Goal: Task Accomplishment & Management: Manage account settings

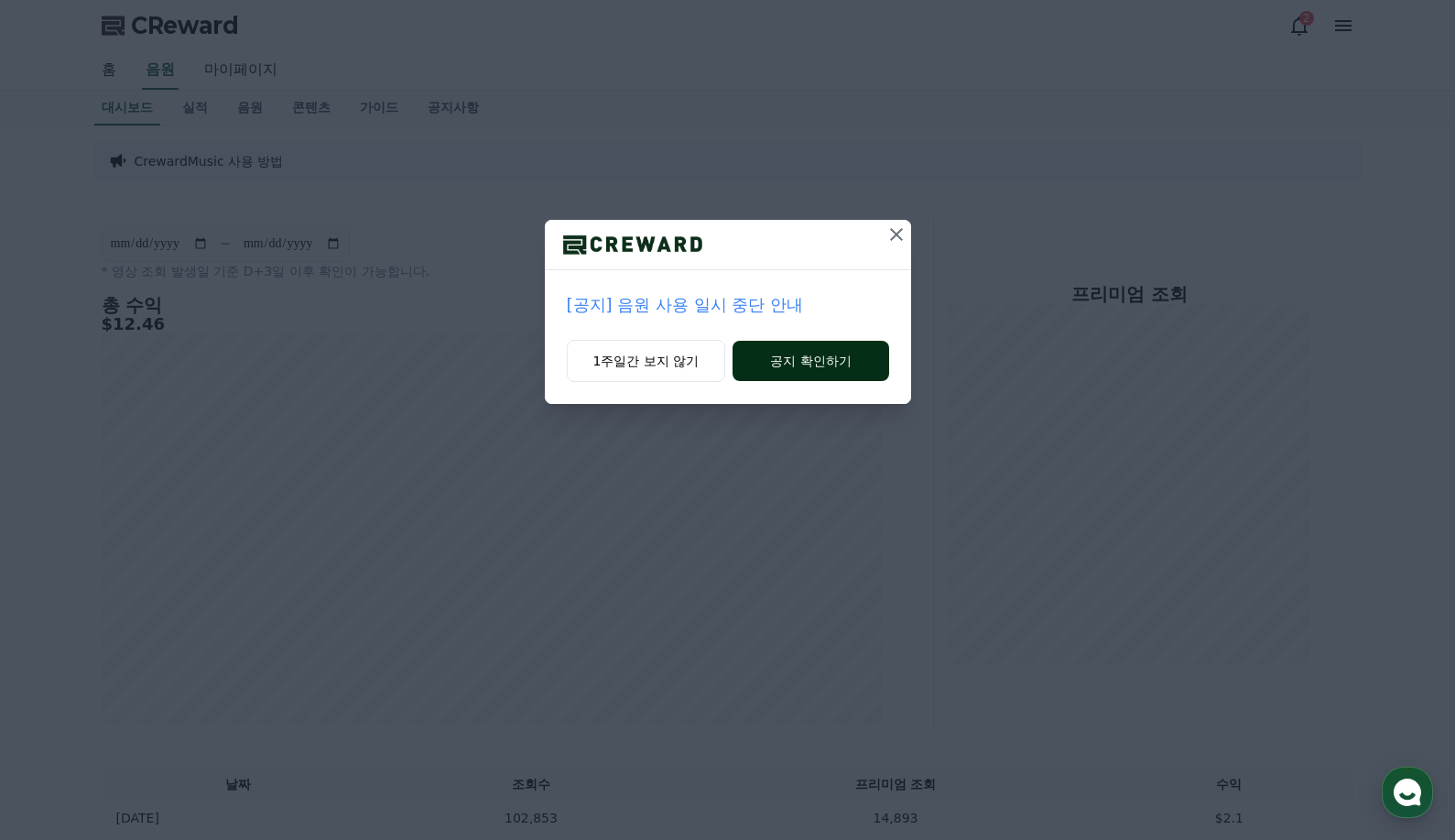
click at [820, 355] on button "공지 확인하기" at bounding box center [810, 361] width 155 height 40
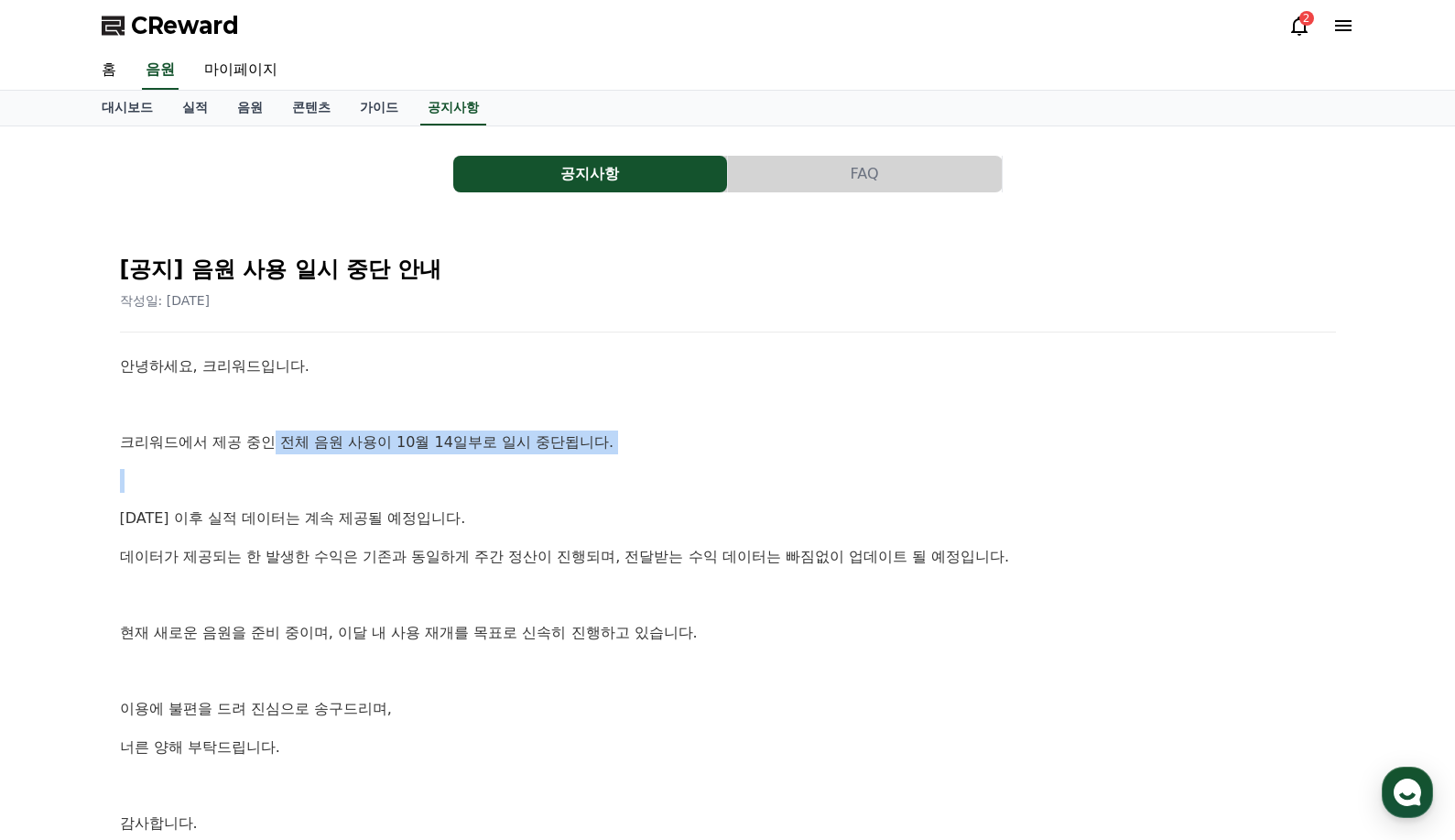
drag, startPoint x: 295, startPoint y: 451, endPoint x: 656, endPoint y: 461, distance: 361.1
click at [624, 470] on div "안녕하세요, 크리워드입니다. 크리워드에서 제공 중인 전체 음원 사용이 10월 14일부로 일시 중단됩니다. [DATE] 이후 실적 데이터는 계속…" at bounding box center [728, 614] width 1216 height 518
click at [681, 456] on div "안녕하세요, 크리워드입니다. 크리워드에서 제공 중인 전체 음원 사용이 10월 14일부로 일시 중단됩니다. [DATE] 이후 실적 데이터는 계속…" at bounding box center [728, 614] width 1216 height 518
drag, startPoint x: 281, startPoint y: 522, endPoint x: 519, endPoint y: 516, distance: 238.1
click at [505, 516] on p "[DATE] 이후 실적 데이터는 계속 제공될 예정입니다." at bounding box center [728, 518] width 1216 height 24
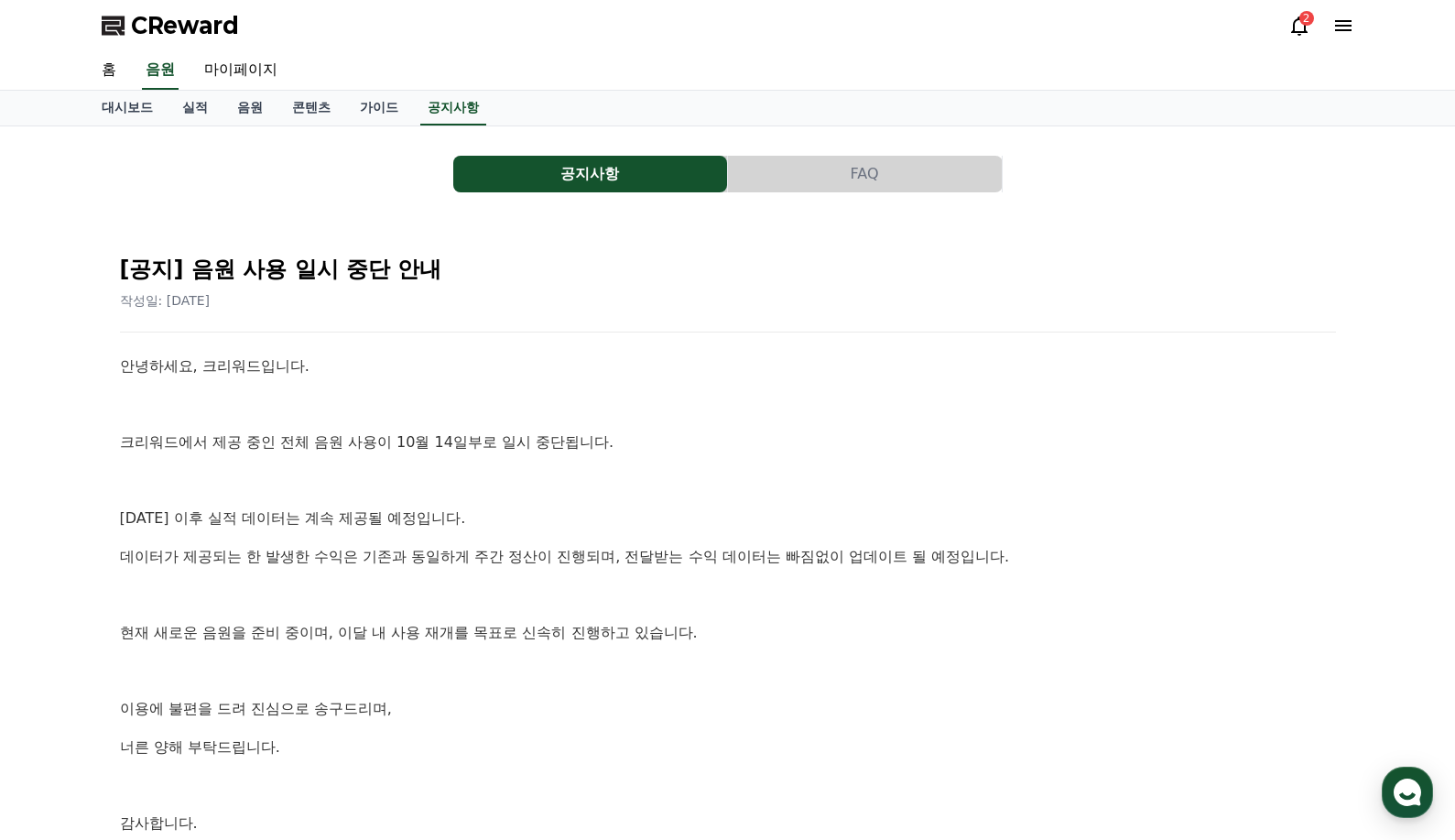
click at [527, 515] on p "[DATE] 이후 실적 데이터는 계속 제공될 예정입니다." at bounding box center [728, 518] width 1216 height 24
drag, startPoint x: 215, startPoint y: 563, endPoint x: 551, endPoint y: 562, distance: 336.0
click at [551, 562] on p "데이터가 제공되는 한 발생한 수익은 기존과 동일하게 주간 정산이 진행되며, 전달받는 수익 데이터는 빠짐없이 업데이트 될 예정입니다." at bounding box center [728, 557] width 1216 height 24
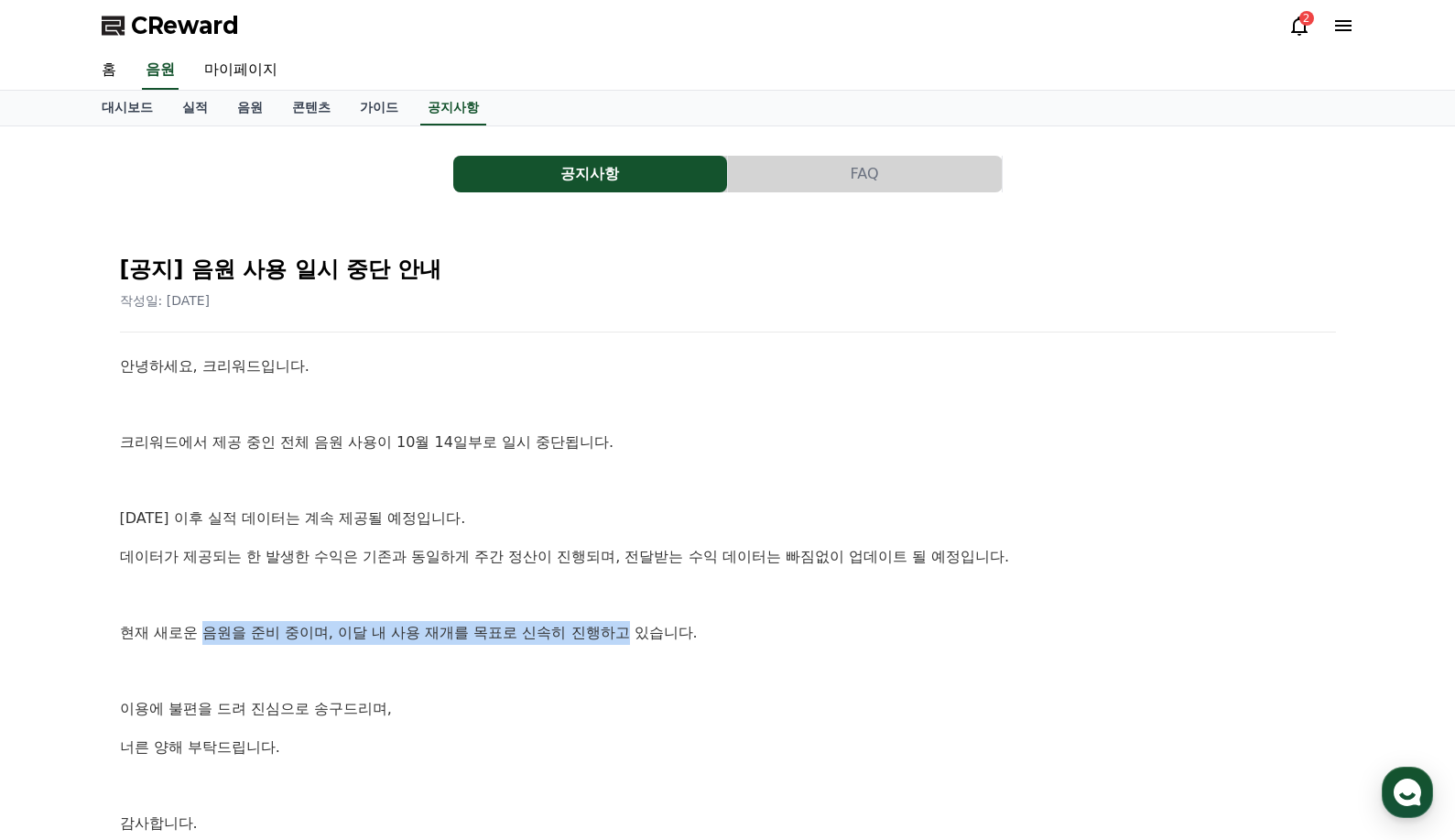
drag, startPoint x: 278, startPoint y: 638, endPoint x: 642, endPoint y: 614, distance: 364.8
click at [633, 614] on div "안녕하세요, 크리워드입니다. 크리워드에서 제공 중인 전체 음원 사용이 10월 14일부로 일시 중단됩니다. [DATE] 이후 실적 데이터는 계속…" at bounding box center [728, 614] width 1216 height 518
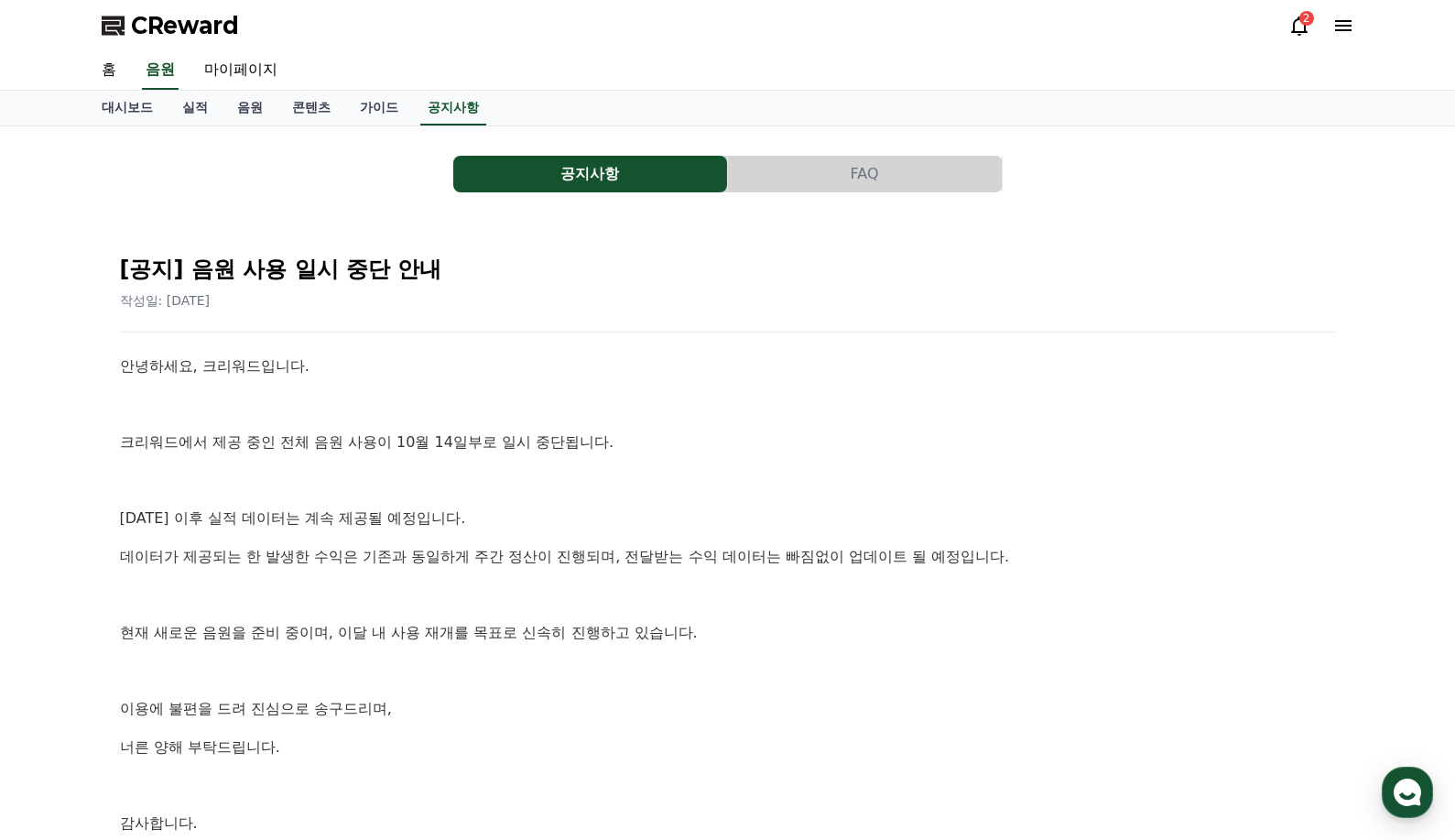
click at [642, 614] on div "안녕하세요, 크리워드입니다. 크리워드에서 제공 중인 전체 음원 사용이 10월 14일부로 일시 중단됩니다. [DATE] 이후 실적 데이터는 계속…" at bounding box center [728, 614] width 1216 height 518
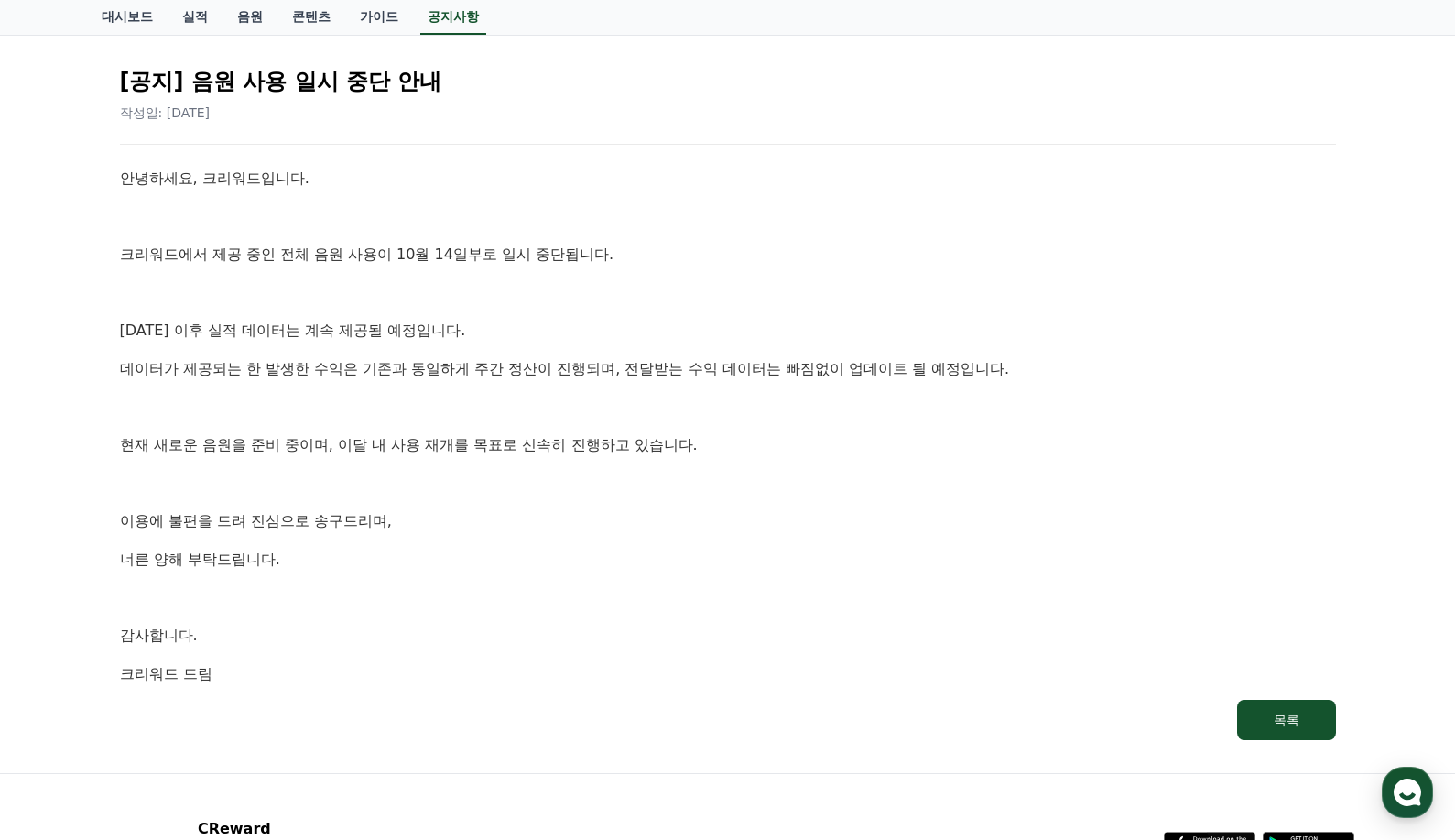
scroll to position [183, 0]
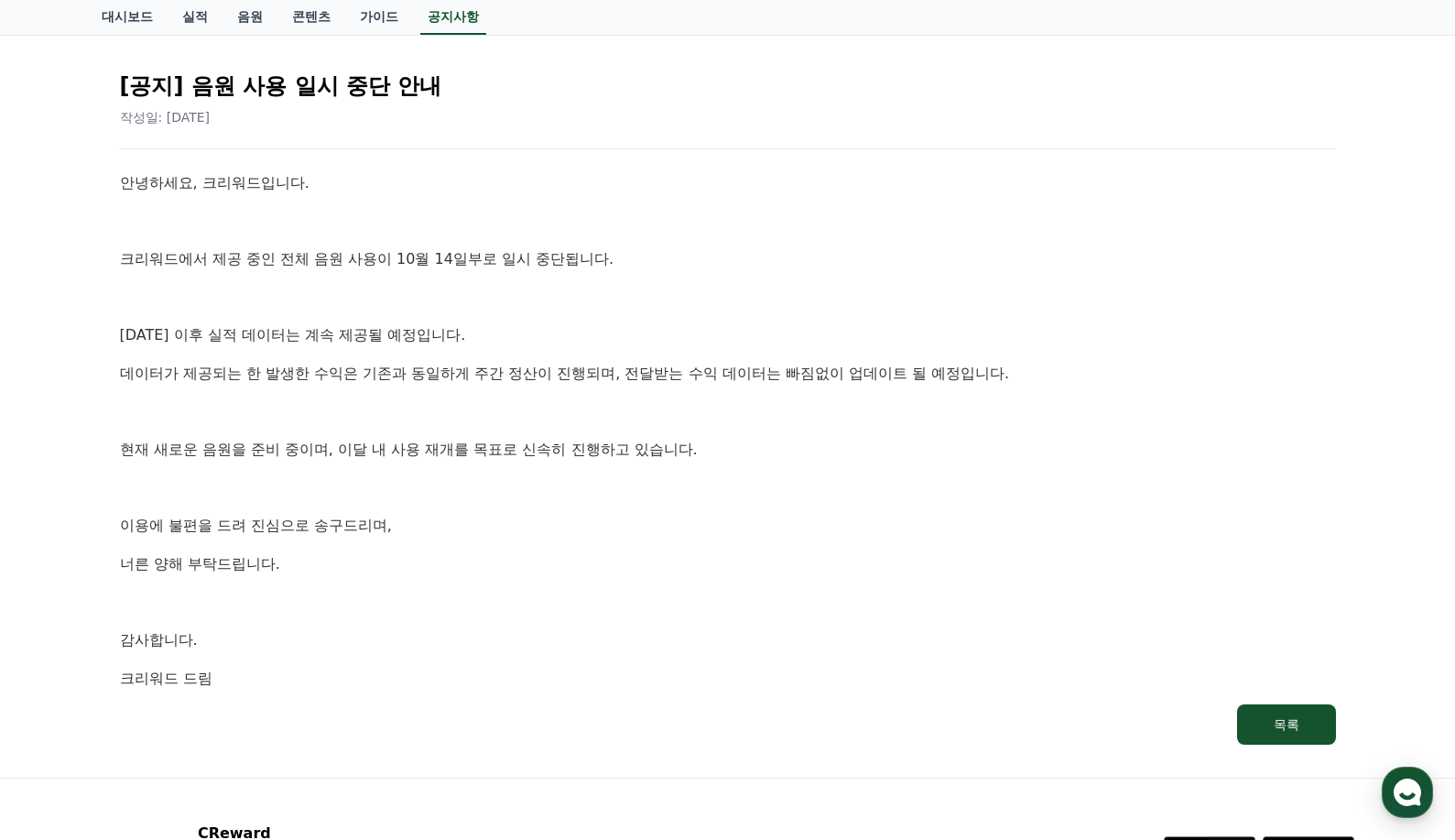
drag, startPoint x: 276, startPoint y: 470, endPoint x: 564, endPoint y: 450, distance: 288.7
click at [471, 458] on div "안녕하세요, 크리워드입니다. 크리워드에서 제공 중인 전체 음원 사용이 10월 14일부로 일시 중단됩니다. [DATE] 이후 실적 데이터는 계속…" at bounding box center [728, 430] width 1216 height 518
click at [482, 518] on p "이용에 불편을 드려 진심으로 송구드리며," at bounding box center [728, 526] width 1216 height 24
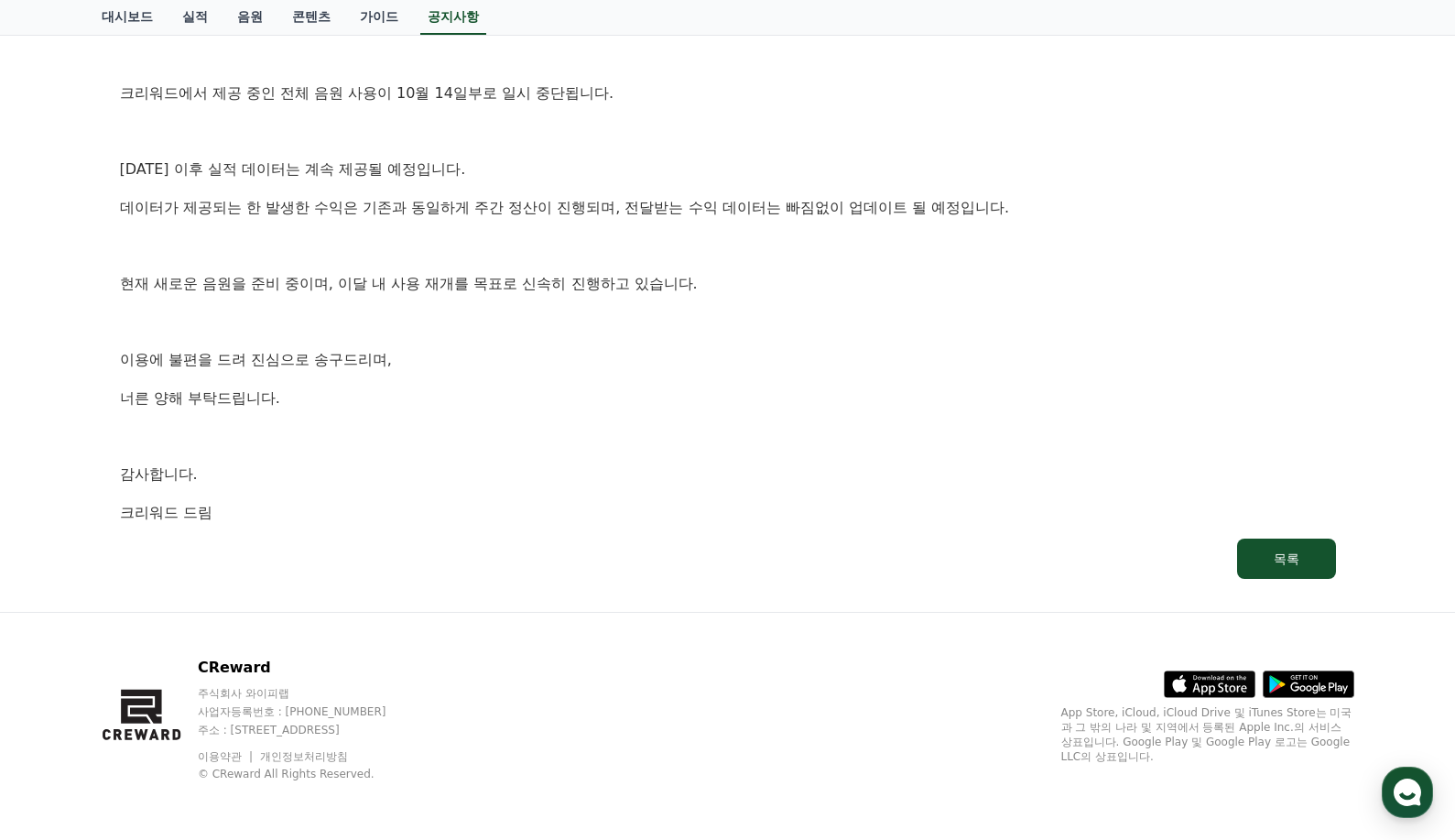
scroll to position [0, 0]
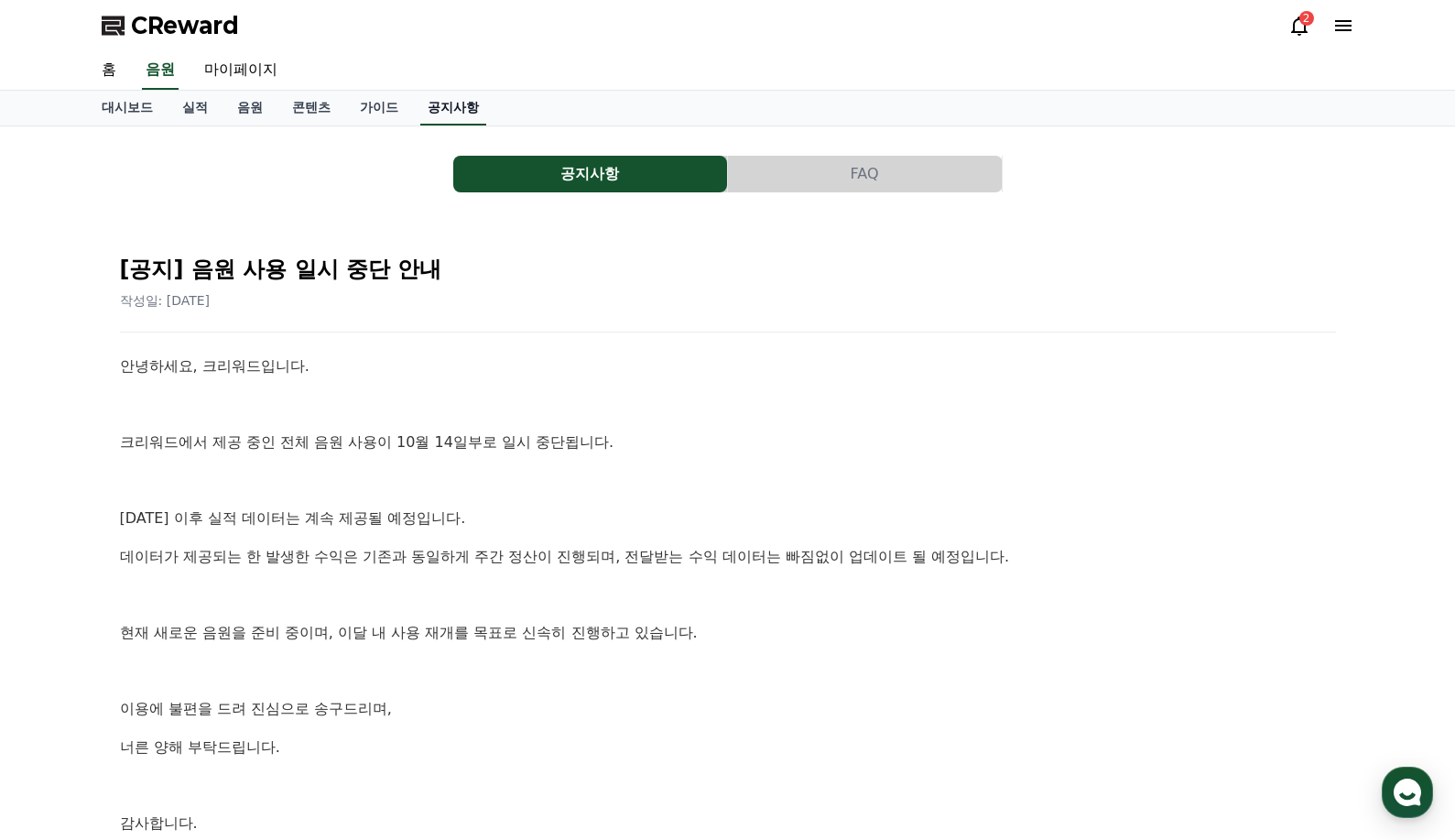
click at [457, 104] on link "공지사항" at bounding box center [453, 108] width 66 height 35
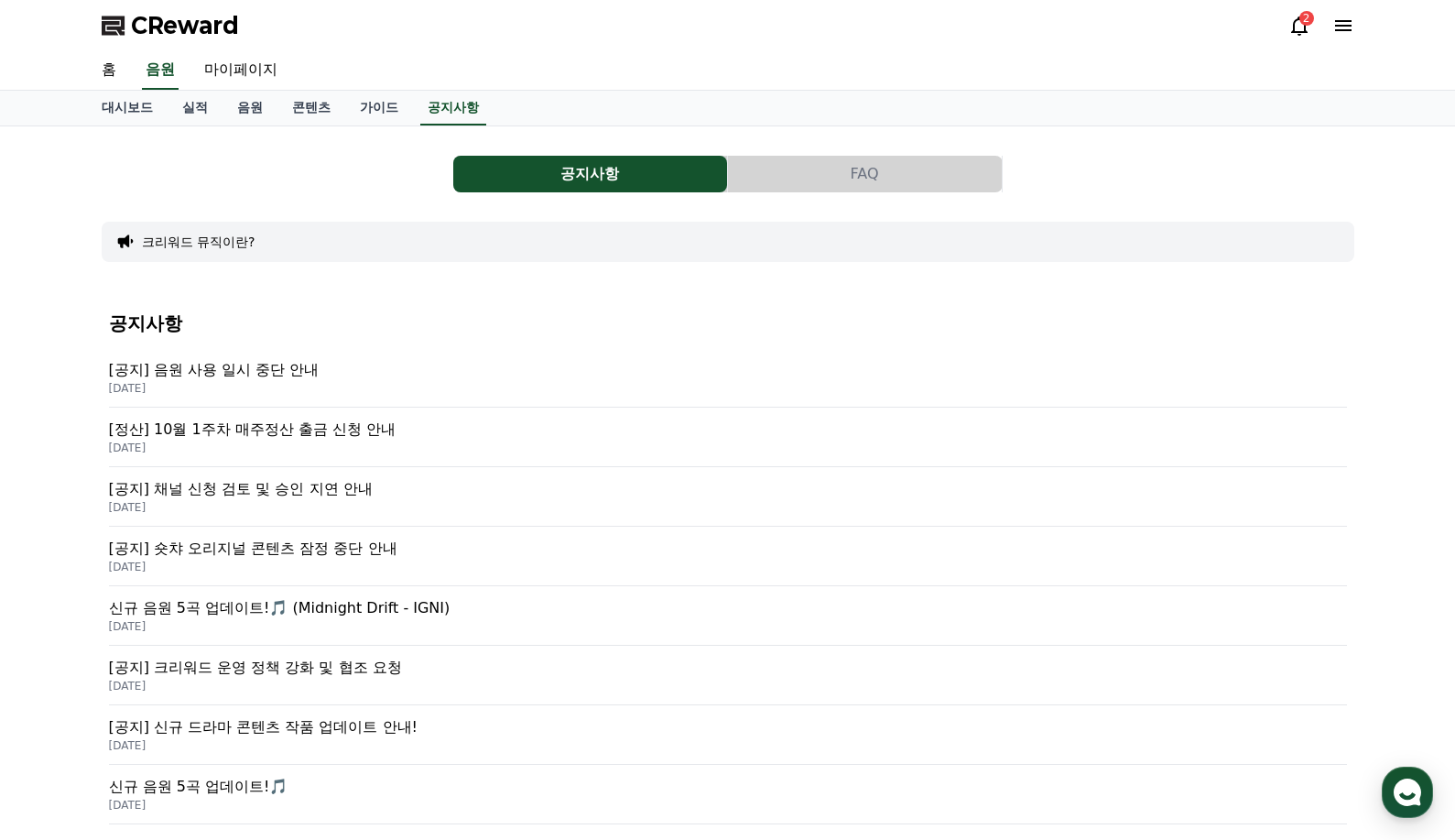
click at [283, 372] on p "[공지] 음원 사용 일시 중단 안내" at bounding box center [728, 370] width 1238 height 22
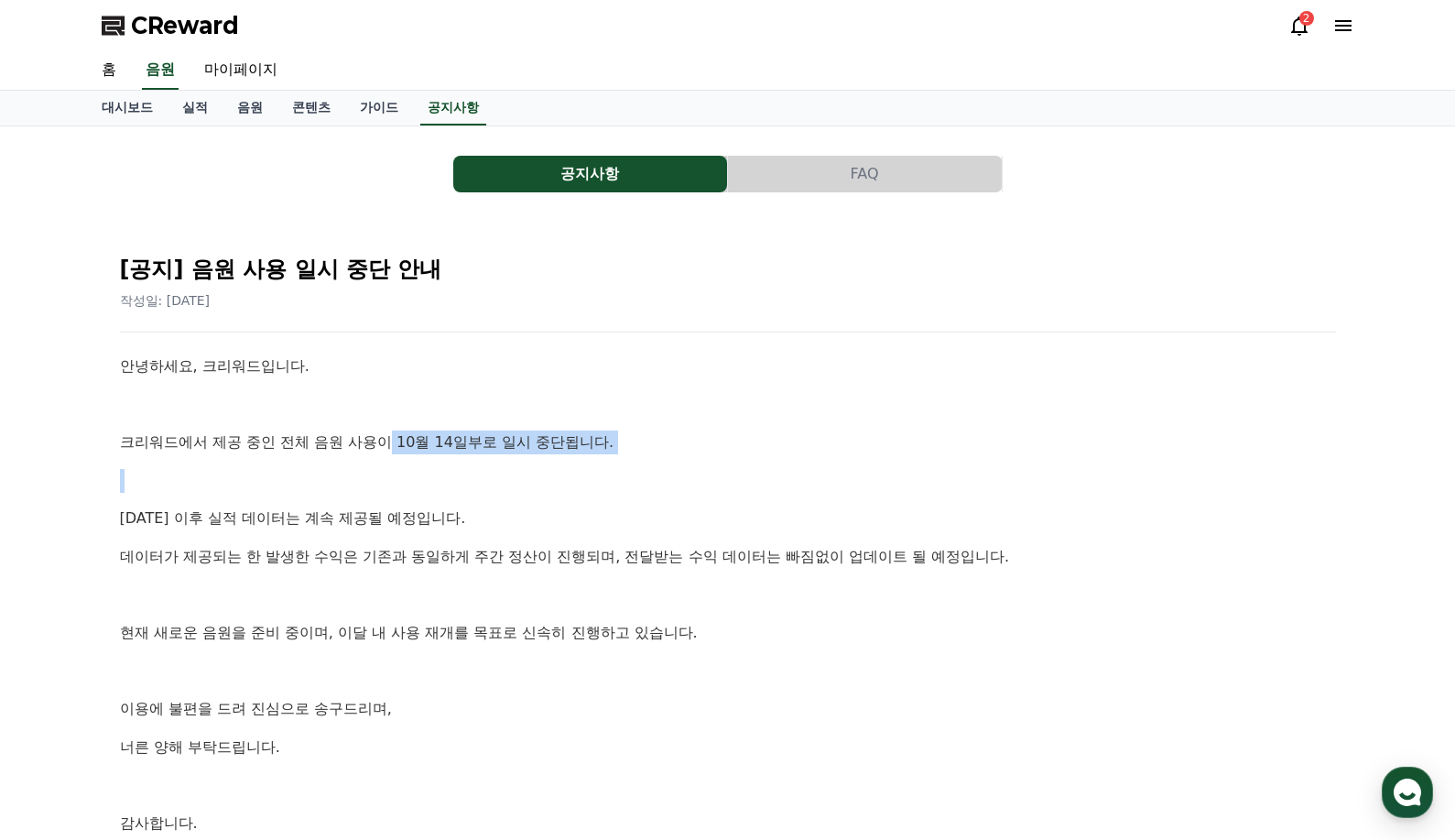
drag, startPoint x: 392, startPoint y: 449, endPoint x: 713, endPoint y: 464, distance: 321.4
click at [694, 465] on div "안녕하세요, 크리워드입니다. 크리워드에서 제공 중인 전체 음원 사용이 10월 14일부로 일시 중단됩니다. [DATE] 이후 실적 데이터는 계속…" at bounding box center [728, 614] width 1216 height 518
click at [722, 463] on div "안녕하세요, 크리워드입니다. 크리워드에서 제공 중인 전체 음원 사용이 10월 14일부로 일시 중단됩니다. [DATE] 이후 실적 데이터는 계속…" at bounding box center [728, 614] width 1216 height 518
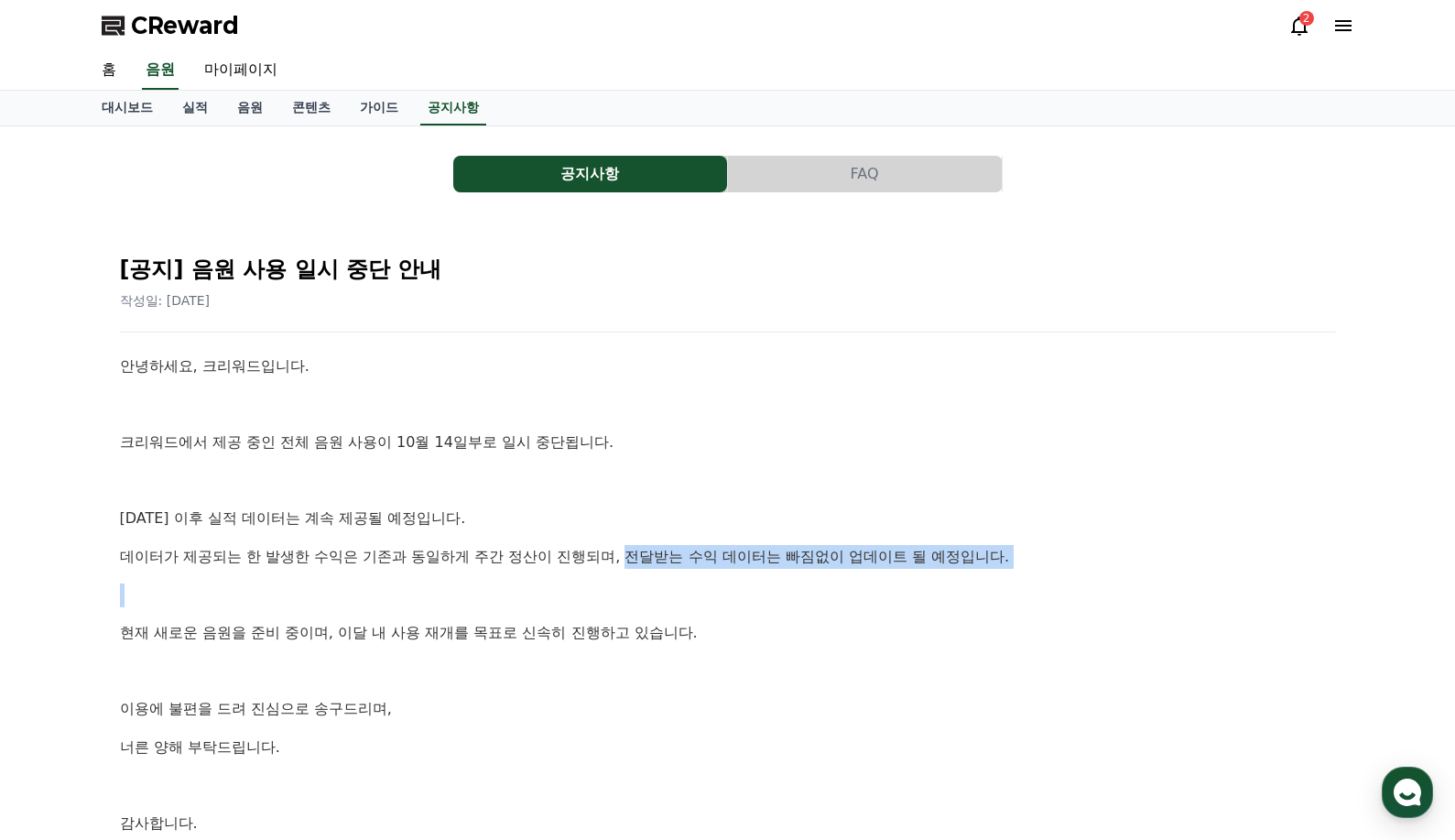
drag, startPoint x: 478, startPoint y: 432, endPoint x: 418, endPoint y: 454, distance: 63.9
click at [445, 408] on div "안녕하세요, 크리워드입니다. 크리워드에서 제공 중인 전체 음원 사용이 10월 14일부로 일시 중단됩니다. [DATE] 이후 실적 데이터는 계속…" at bounding box center [728, 614] width 1216 height 518
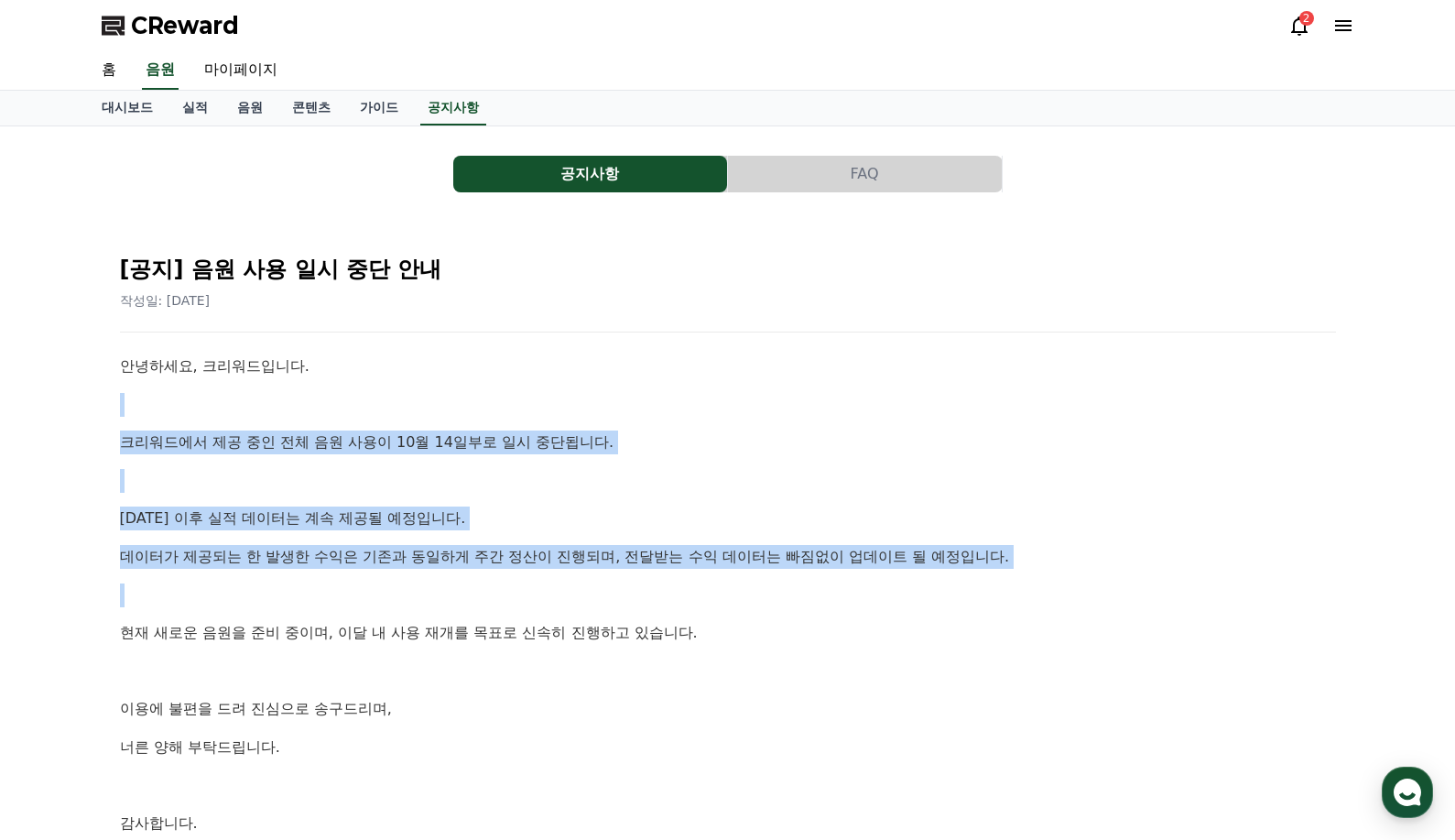
click at [408, 494] on div "안녕하세요, 크리워드입니다. 크리워드에서 제공 중인 전체 음원 사용이 10월 14일부로 일시 중단됩니다. [DATE] 이후 실적 데이터는 계속…" at bounding box center [728, 614] width 1216 height 518
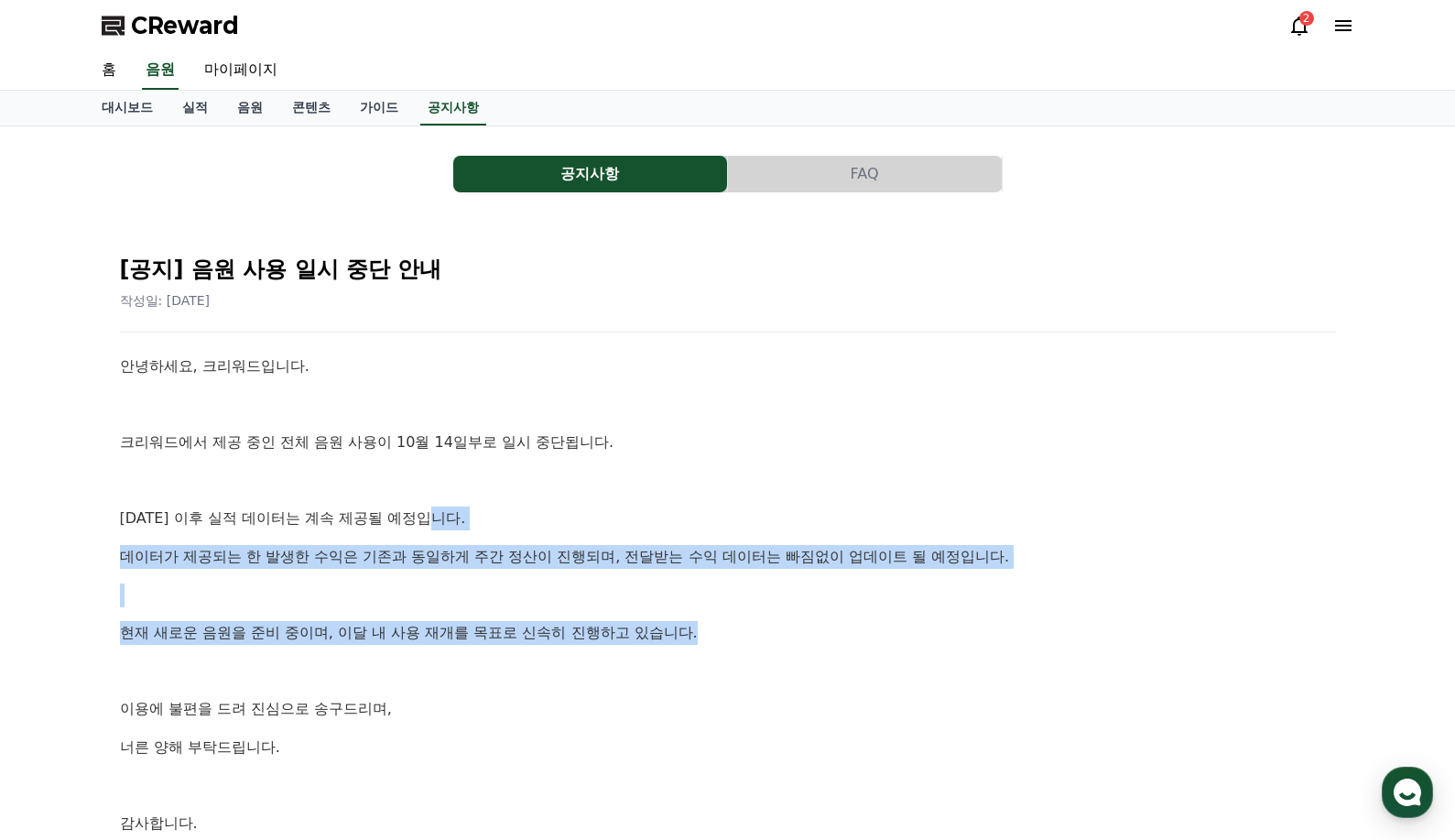
drag, startPoint x: 521, startPoint y: 524, endPoint x: 787, endPoint y: 619, distance: 282.5
click at [765, 617] on div "안녕하세요, 크리워드입니다. 크리워드에서 제공 중인 전체 음원 사용이 10월 14일부로 일시 중단됩니다. [DATE] 이후 실적 데이터는 계속…" at bounding box center [728, 614] width 1216 height 518
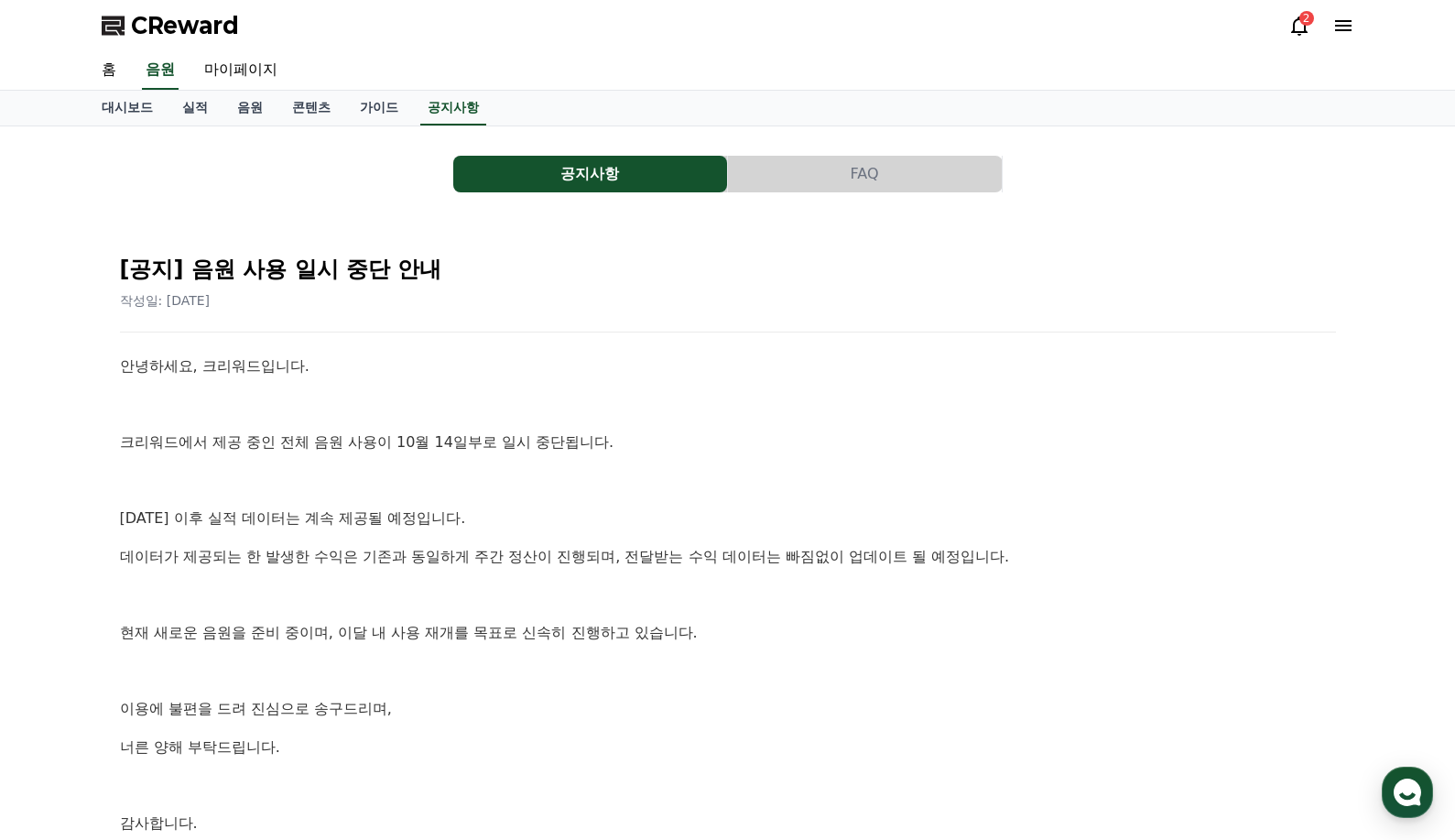
click at [824, 645] on div "안녕하세요, 크리워드입니다. 크리워드에서 제공 중인 전체 음원 사용이 10월 14일부로 일시 중단됩니다. [DATE] 이후 실적 데이터는 계속…" at bounding box center [728, 614] width 1216 height 518
drag, startPoint x: 761, startPoint y: 464, endPoint x: 787, endPoint y: 403, distance: 66.3
click at [783, 407] on div "안녕하세요, 크리워드입니다. 크리워드에서 제공 중인 전체 음원 사용이 10월 14일부로 일시 중단됩니다. [DATE] 이후 실적 데이터는 계속…" at bounding box center [728, 614] width 1216 height 518
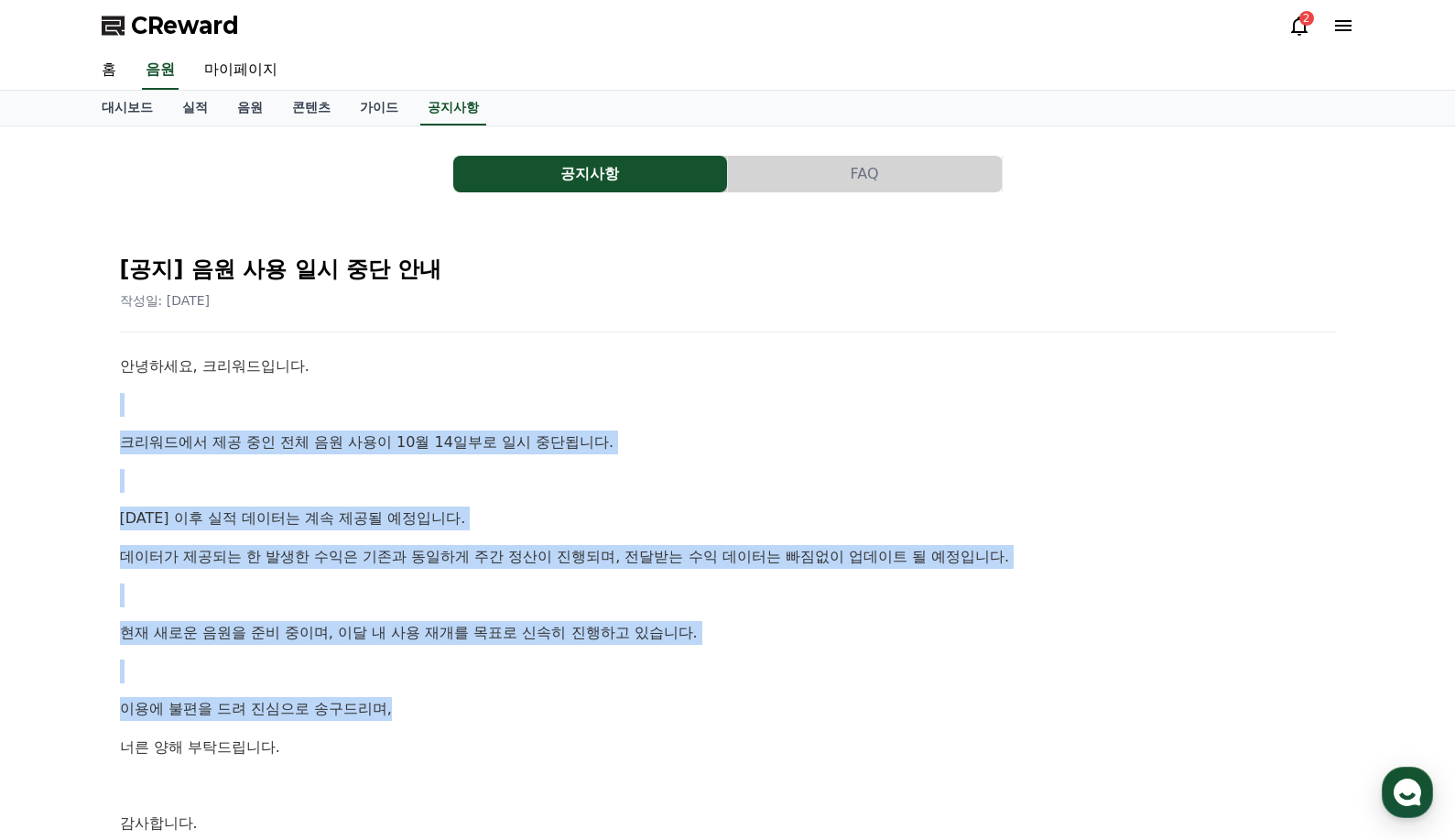
click at [787, 403] on p at bounding box center [728, 405] width 1216 height 24
drag, startPoint x: 787, startPoint y: 403, endPoint x: 847, endPoint y: 649, distance: 253.2
click at [846, 649] on div "안녕하세요, 크리워드입니다. 크리워드에서 제공 중인 전체 음원 사용이 10월 14일부로 일시 중단됩니다. [DATE] 이후 실적 데이터는 계속…" at bounding box center [728, 614] width 1216 height 518
click at [847, 649] on div "안녕하세요, 크리워드입니다. 크리워드에서 제공 중인 전체 음원 사용이 10월 14일부로 일시 중단됩니다. [DATE] 이후 실적 데이터는 계속…" at bounding box center [728, 614] width 1216 height 518
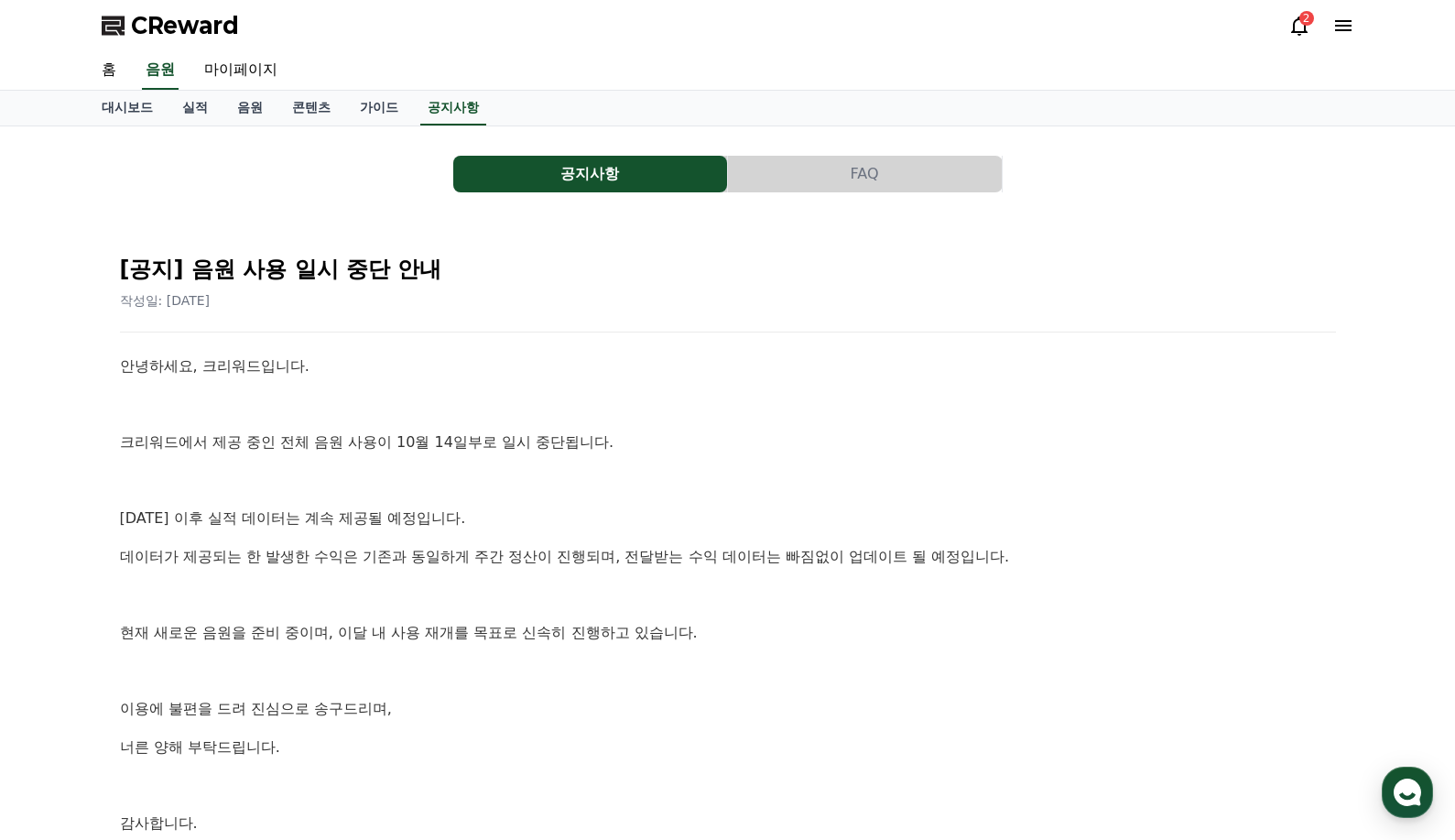
click at [587, 588] on p at bounding box center [728, 596] width 1216 height 24
click at [142, 103] on link "대시보드" at bounding box center [128, 108] width 81 height 35
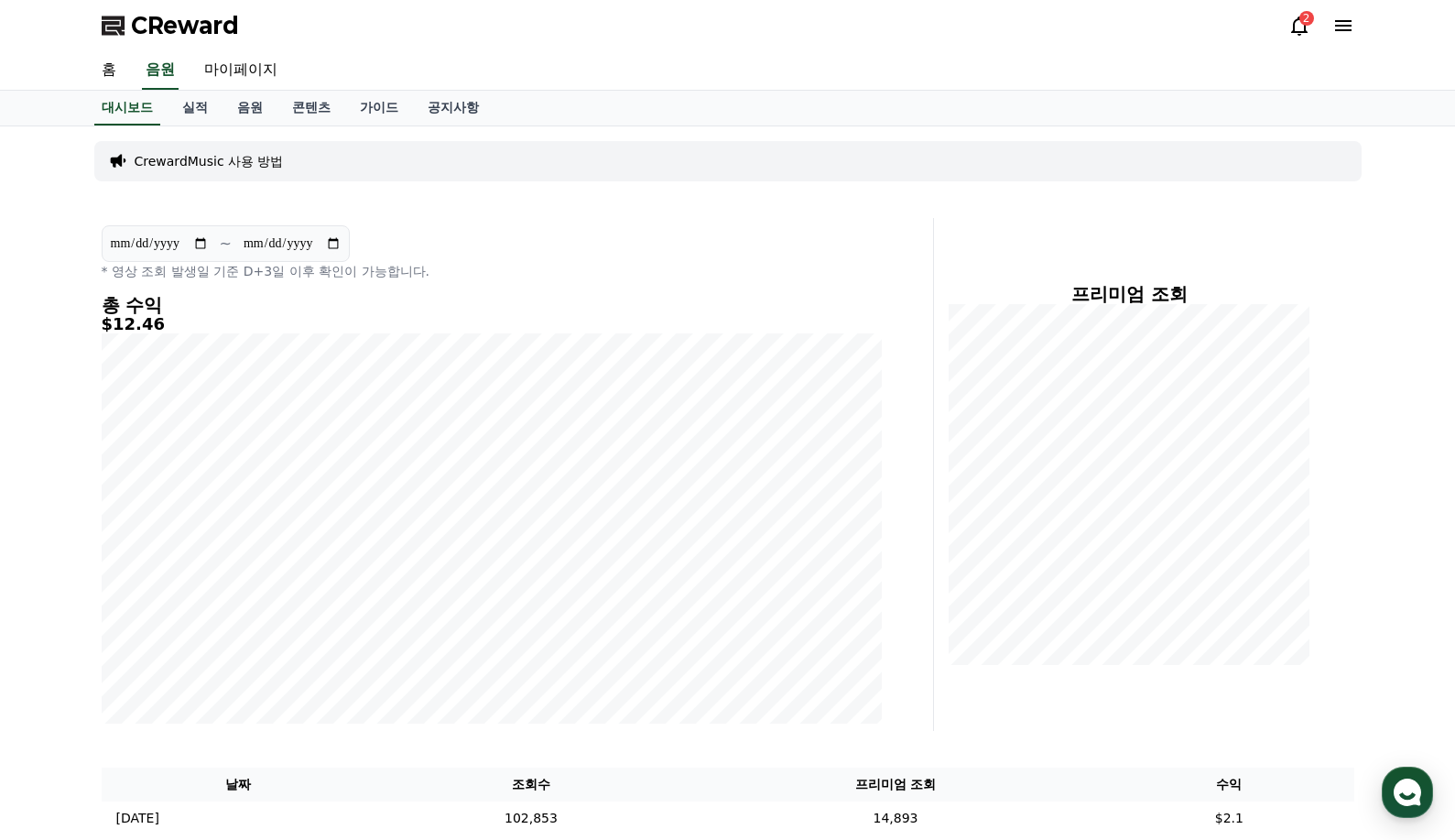
click at [1299, 21] on icon at bounding box center [1300, 26] width 22 height 22
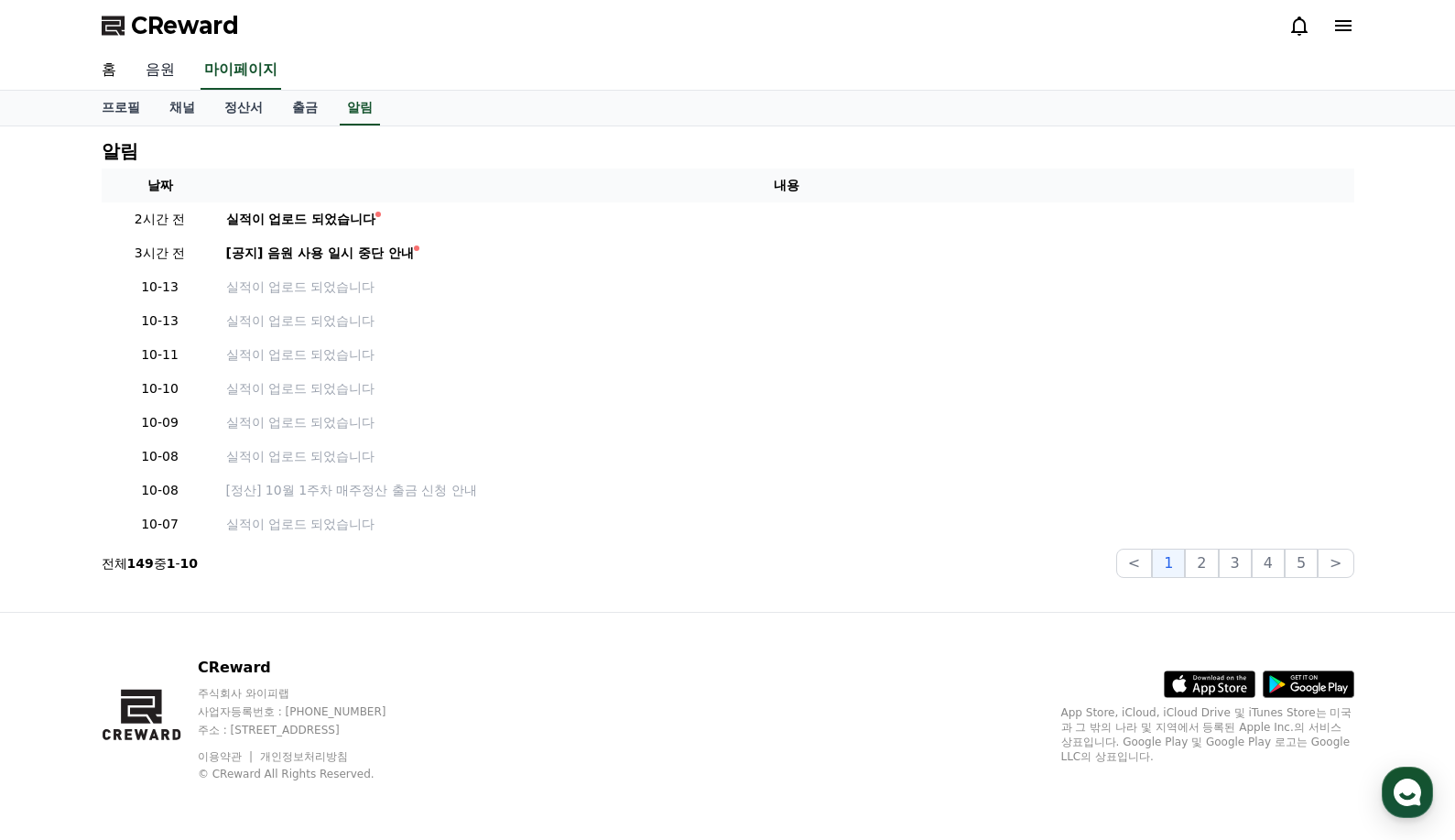
click at [172, 70] on link "음원" at bounding box center [161, 71] width 59 height 39
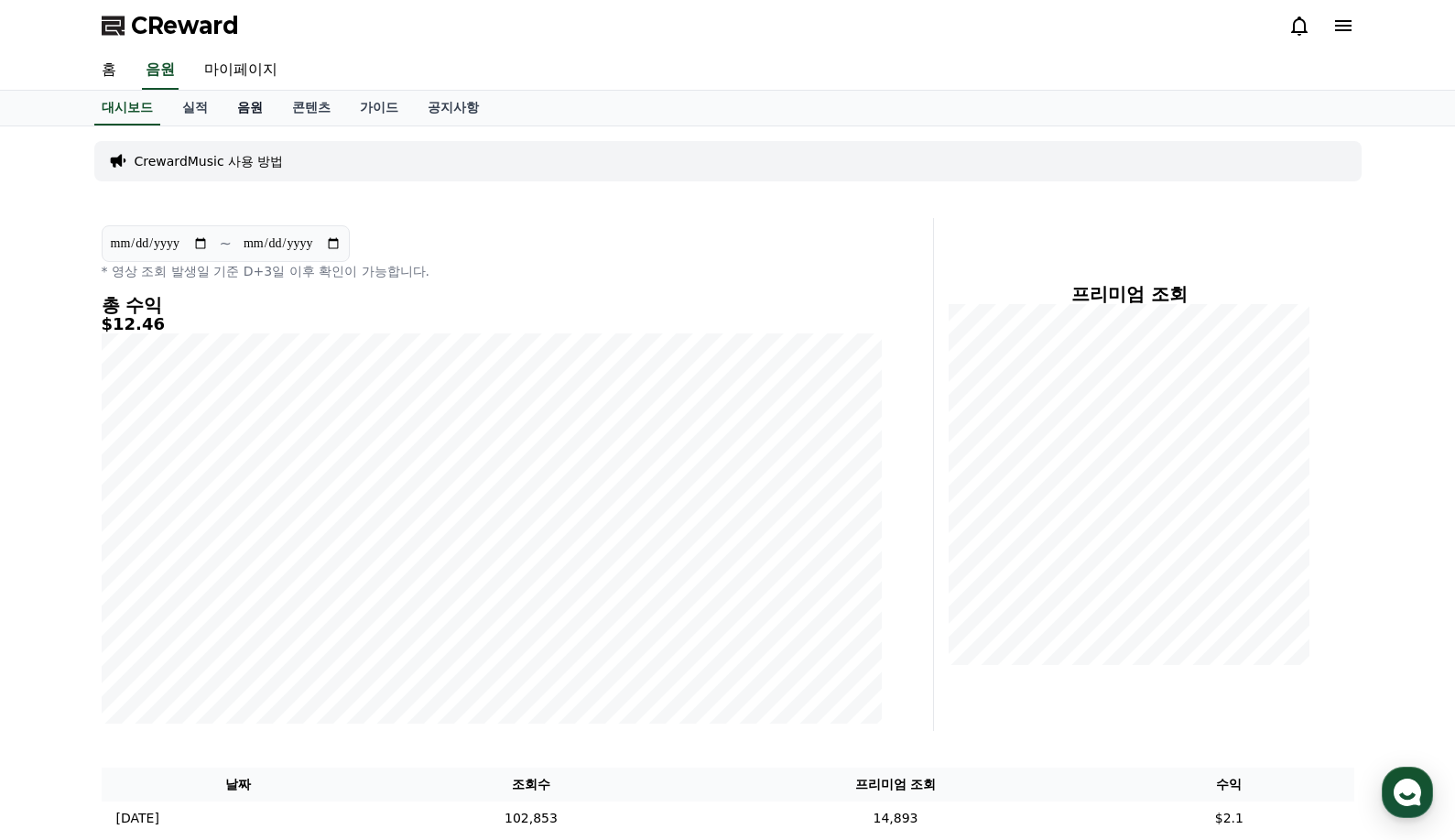
click at [239, 105] on link "음원" at bounding box center [250, 108] width 55 height 35
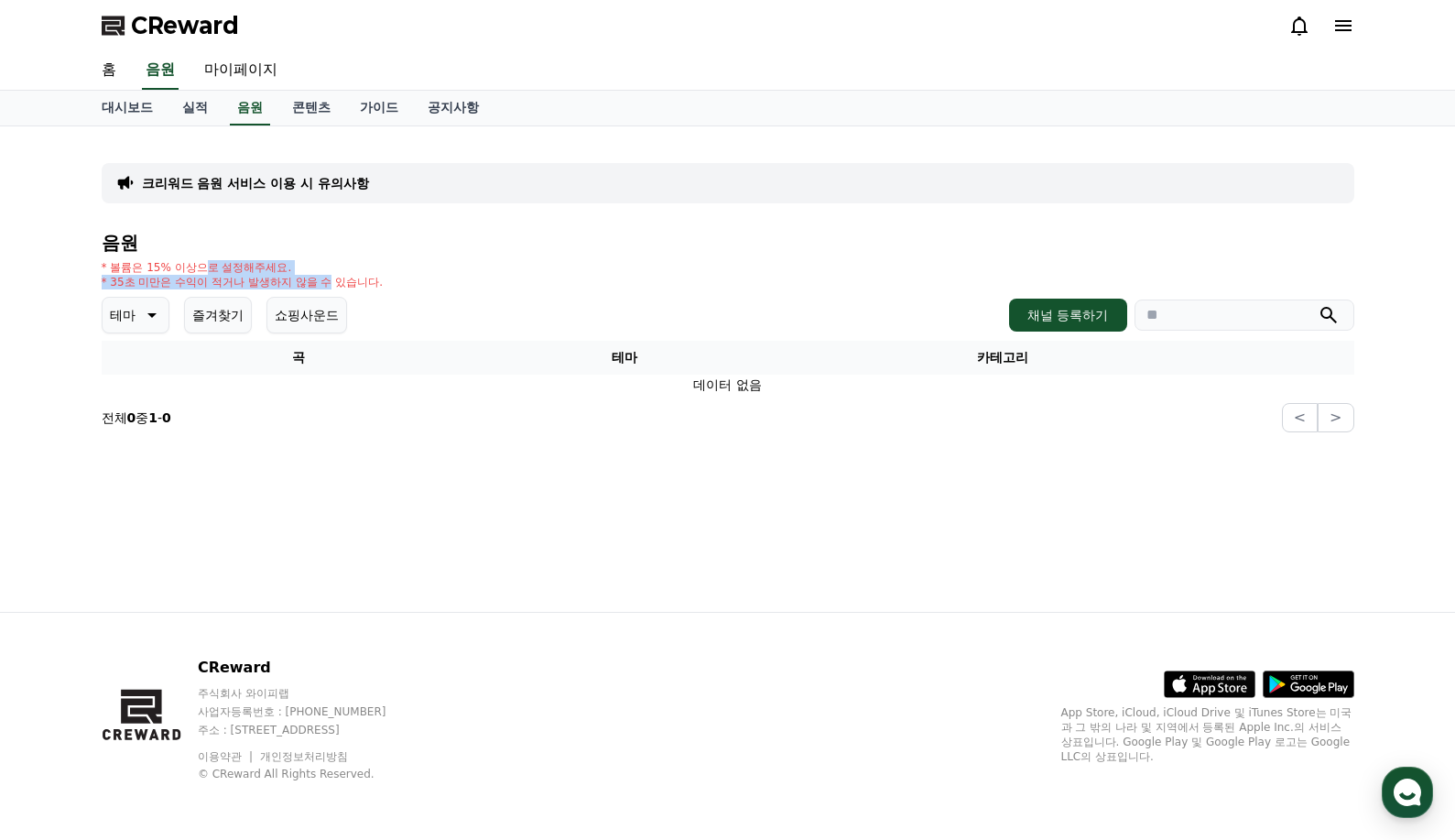
drag, startPoint x: 205, startPoint y: 258, endPoint x: 359, endPoint y: 289, distance: 157.1
click at [342, 279] on div "음원 * 볼륨은 15% 이상으로 설정해주세요. * 35초 미만은 수익이 적거나 발생하지 않을 수 있습니다. 테마 즐겨찾기 쇼핑사운드 채널 등록…" at bounding box center [728, 332] width 1253 height 199
click at [388, 433] on div "크리워드 음원 서비스 이용 시 유의사항 음원 * 볼륨은 15% 이상으로 설정해주세요. * 35초 미만은 수익이 적거나 발생하지 않을 수 있습니…" at bounding box center [728, 286] width 1267 height 306
click at [507, 278] on div "* 볼륨은 15% 이상으로 설정해주세요. * 35초 미만은 수익이 적거나 발생하지 않을 수 있습니다." at bounding box center [728, 275] width 1253 height 29
drag, startPoint x: 506, startPoint y: 263, endPoint x: 472, endPoint y: 236, distance: 43.4
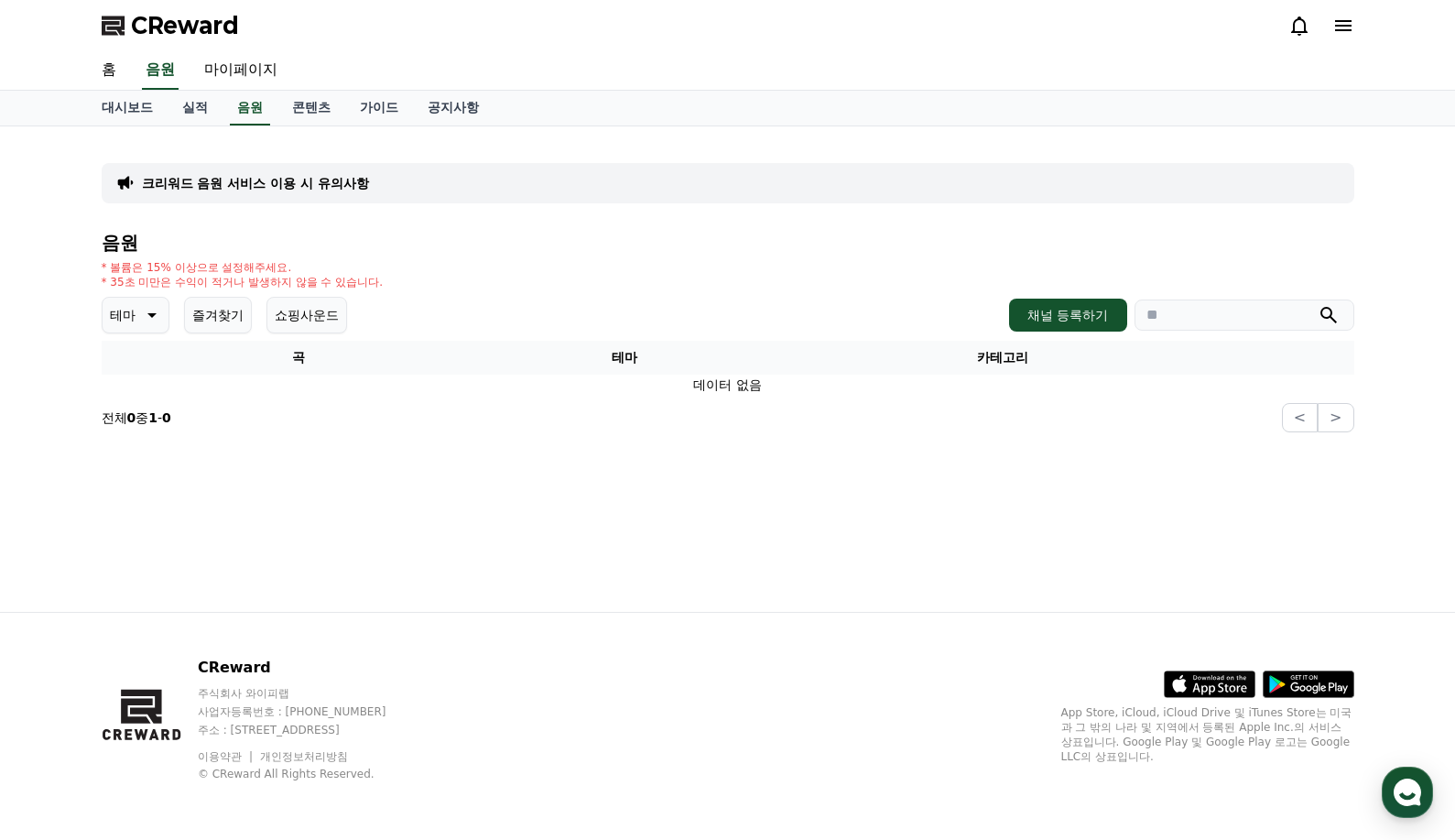
click at [469, 242] on h4 "음원" at bounding box center [728, 243] width 1253 height 20
click at [254, 73] on link "마이페이지" at bounding box center [241, 71] width 103 height 39
select select "**********"
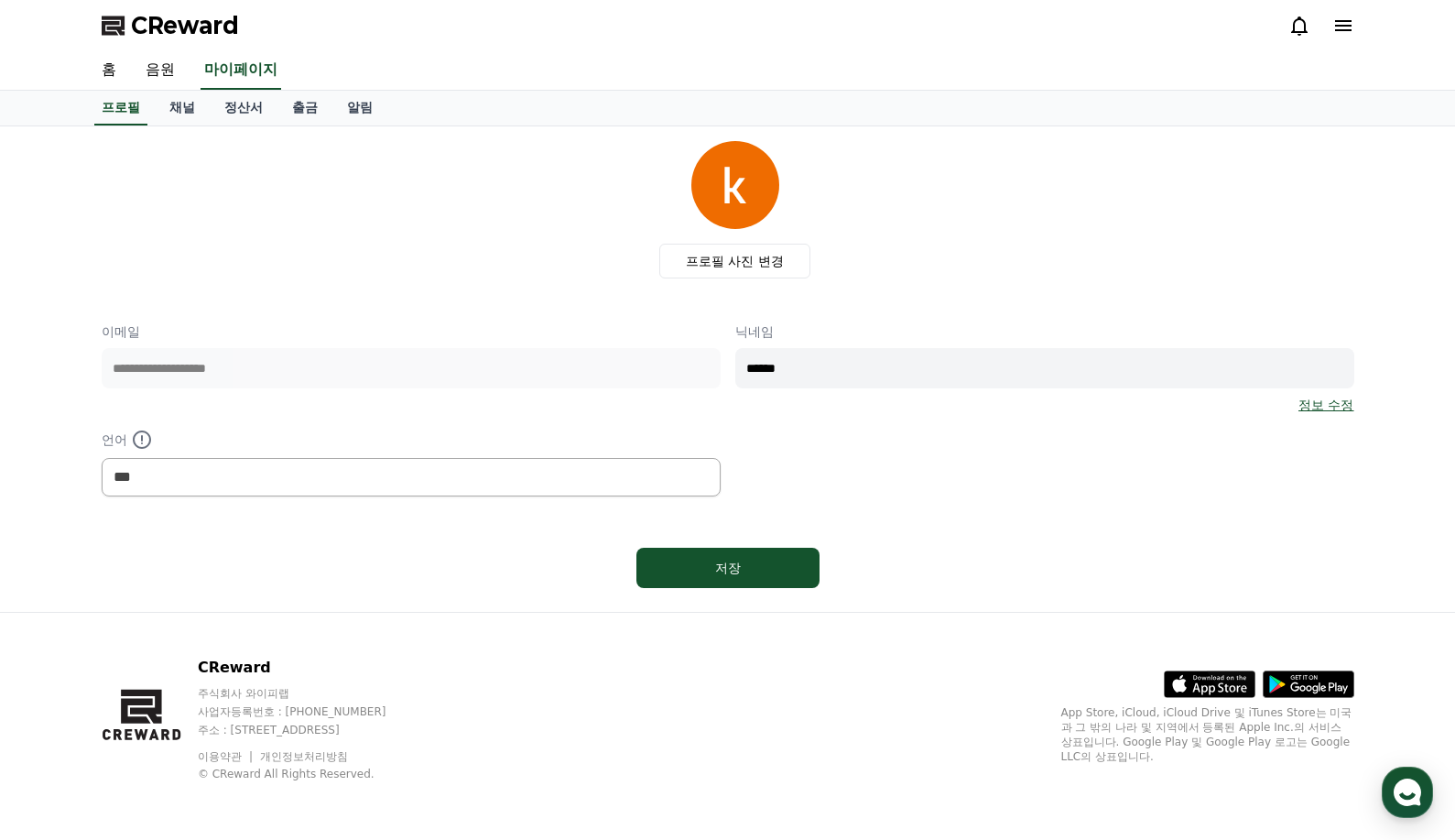
drag, startPoint x: 450, startPoint y: 189, endPoint x: 359, endPoint y: 153, distance: 97.9
click at [443, 184] on div "프로필 사진 변경" at bounding box center [735, 209] width 1238 height 137
click at [305, 108] on link "출금" at bounding box center [305, 108] width 55 height 35
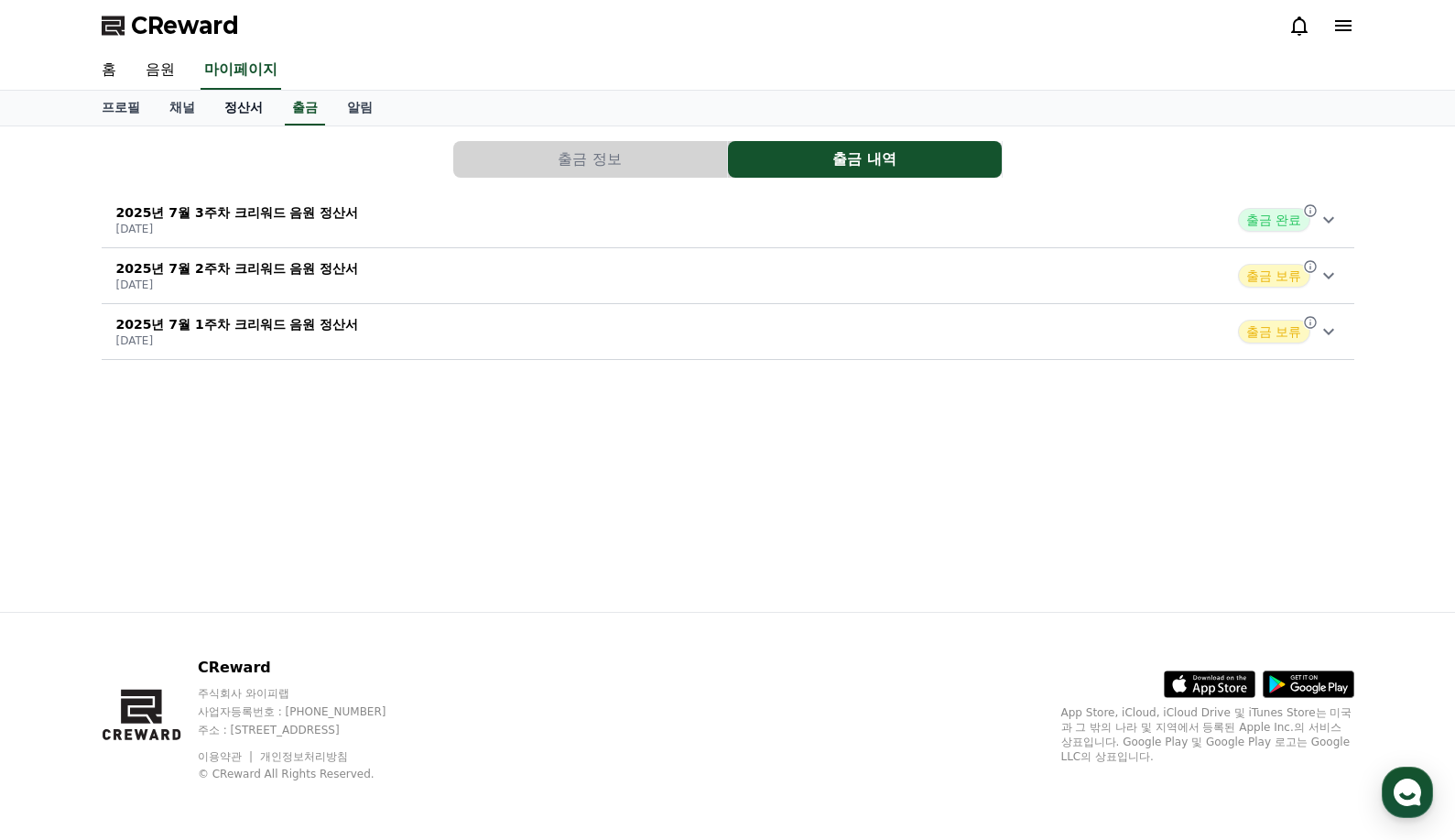
click at [246, 109] on link "정산서" at bounding box center [244, 108] width 68 height 35
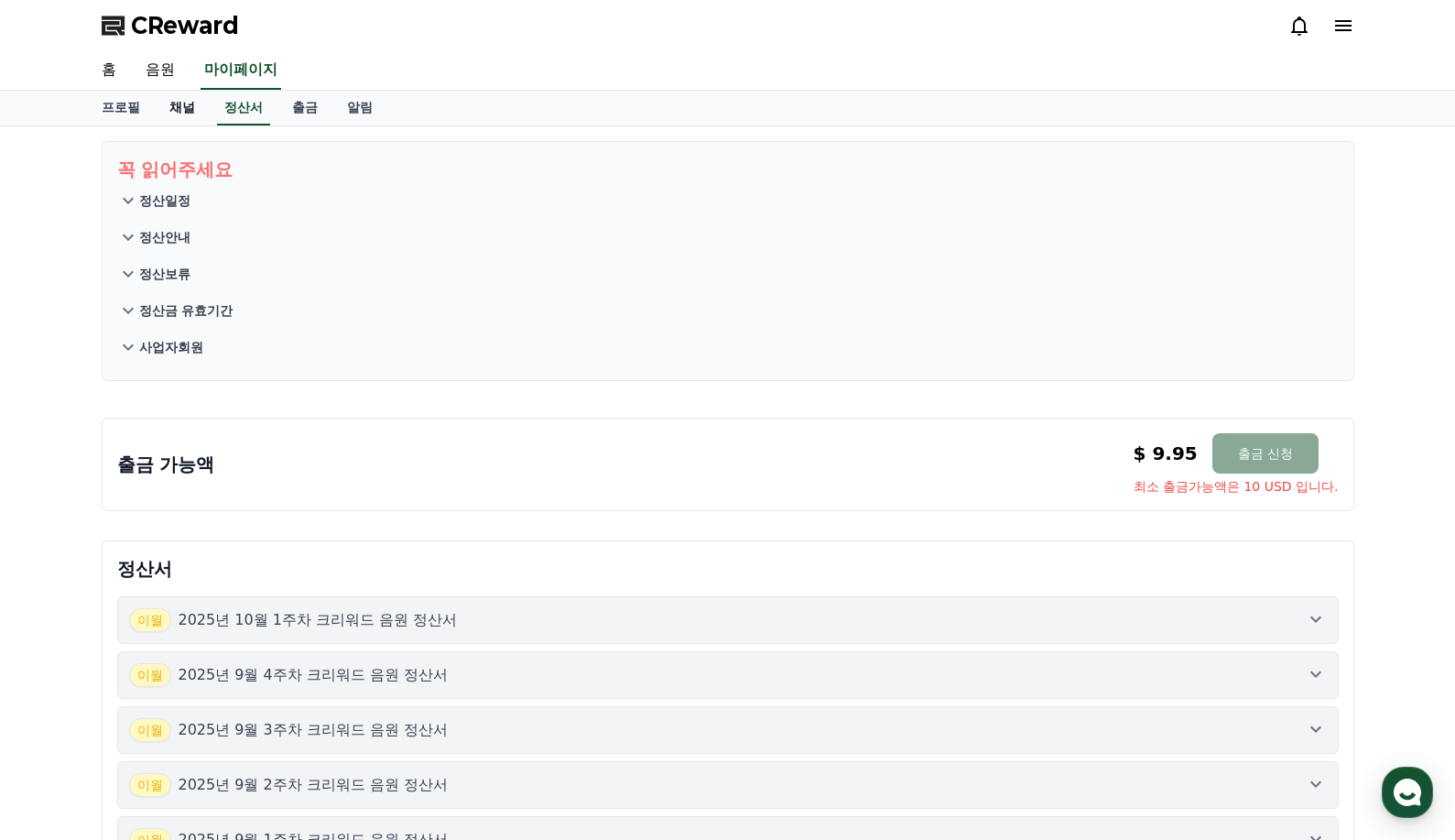
click at [168, 108] on link "채널" at bounding box center [182, 108] width 55 height 35
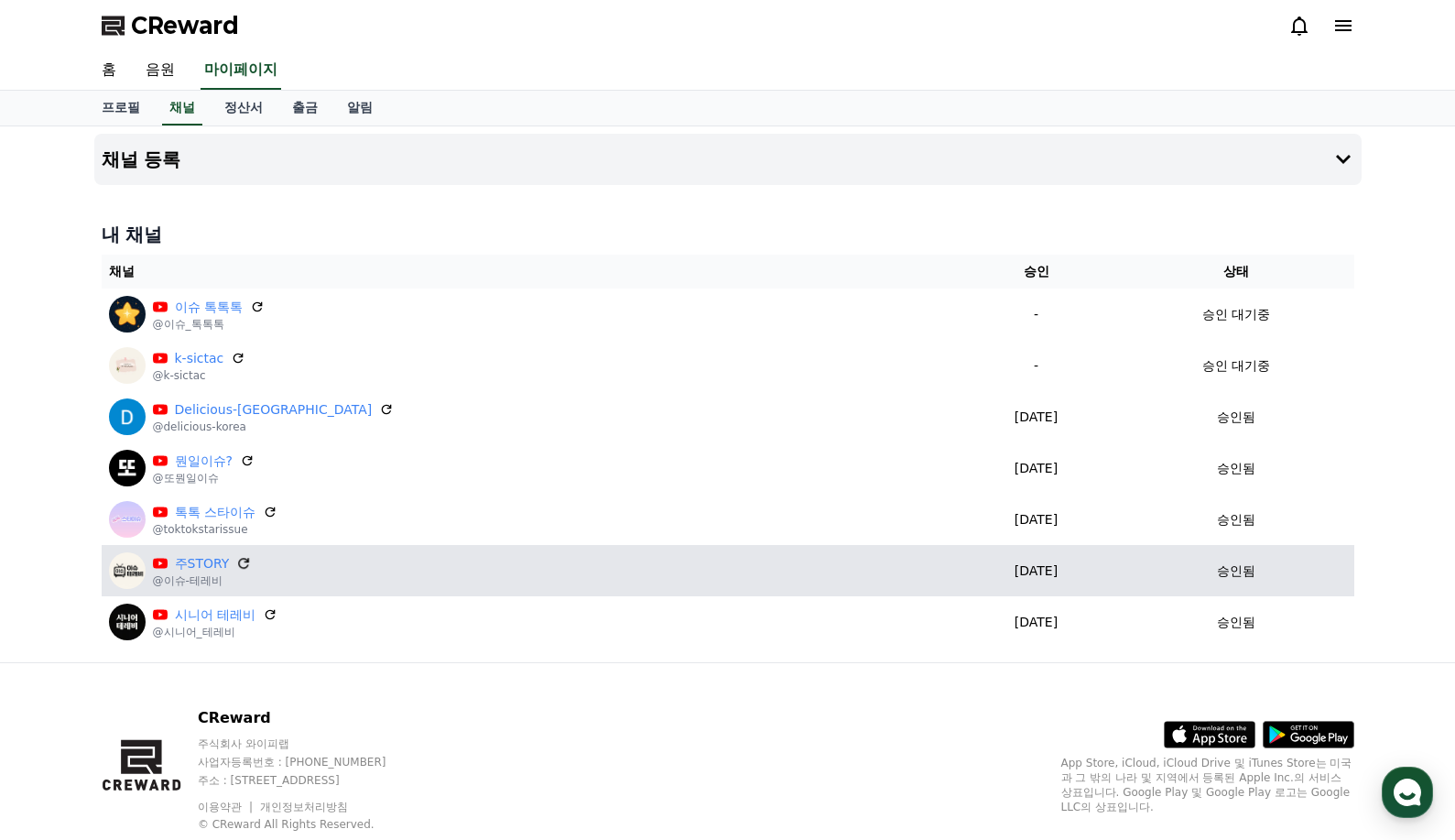
click at [240, 566] on icon at bounding box center [244, 563] width 17 height 17
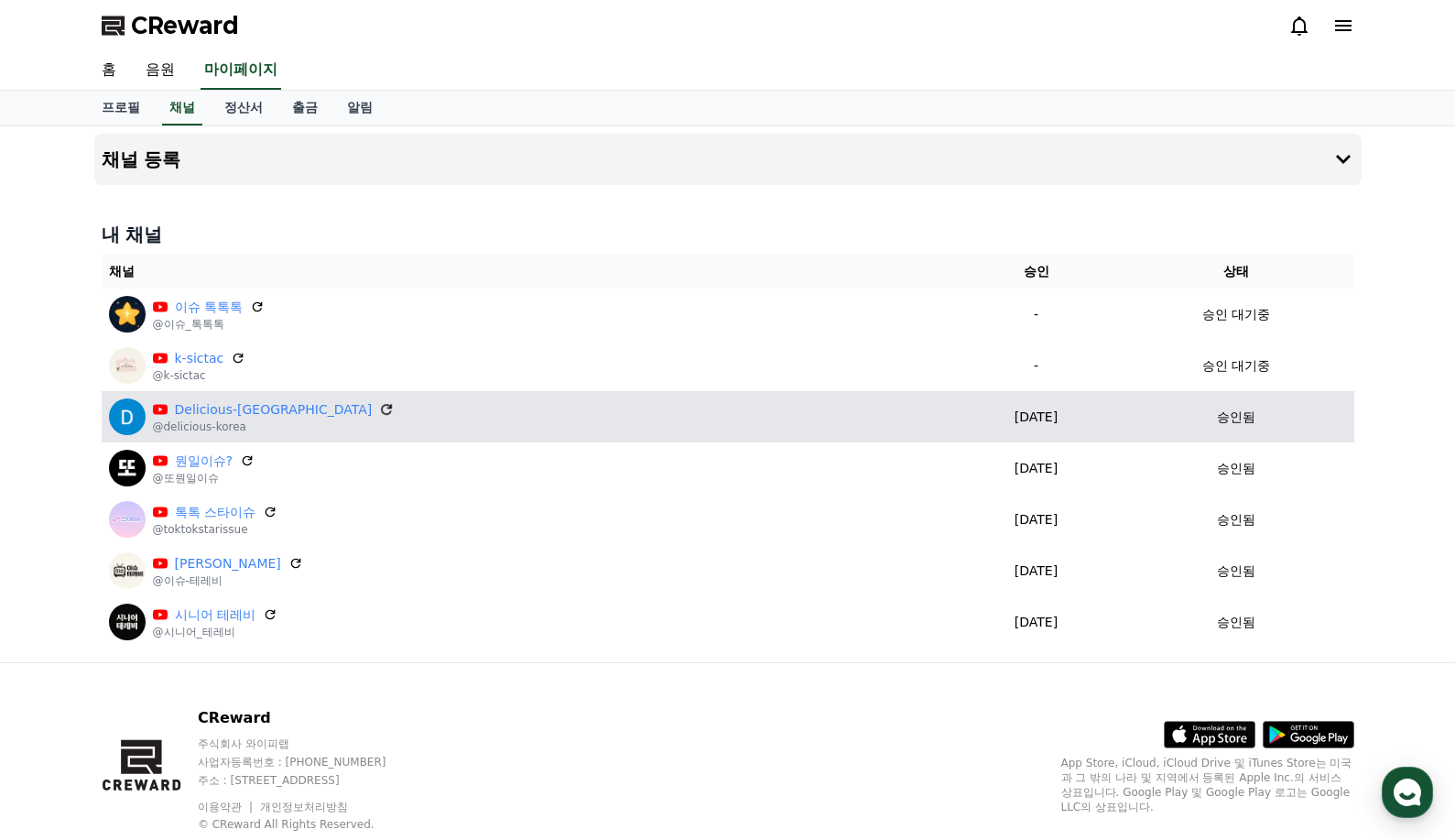
click at [381, 406] on icon at bounding box center [387, 409] width 11 height 11
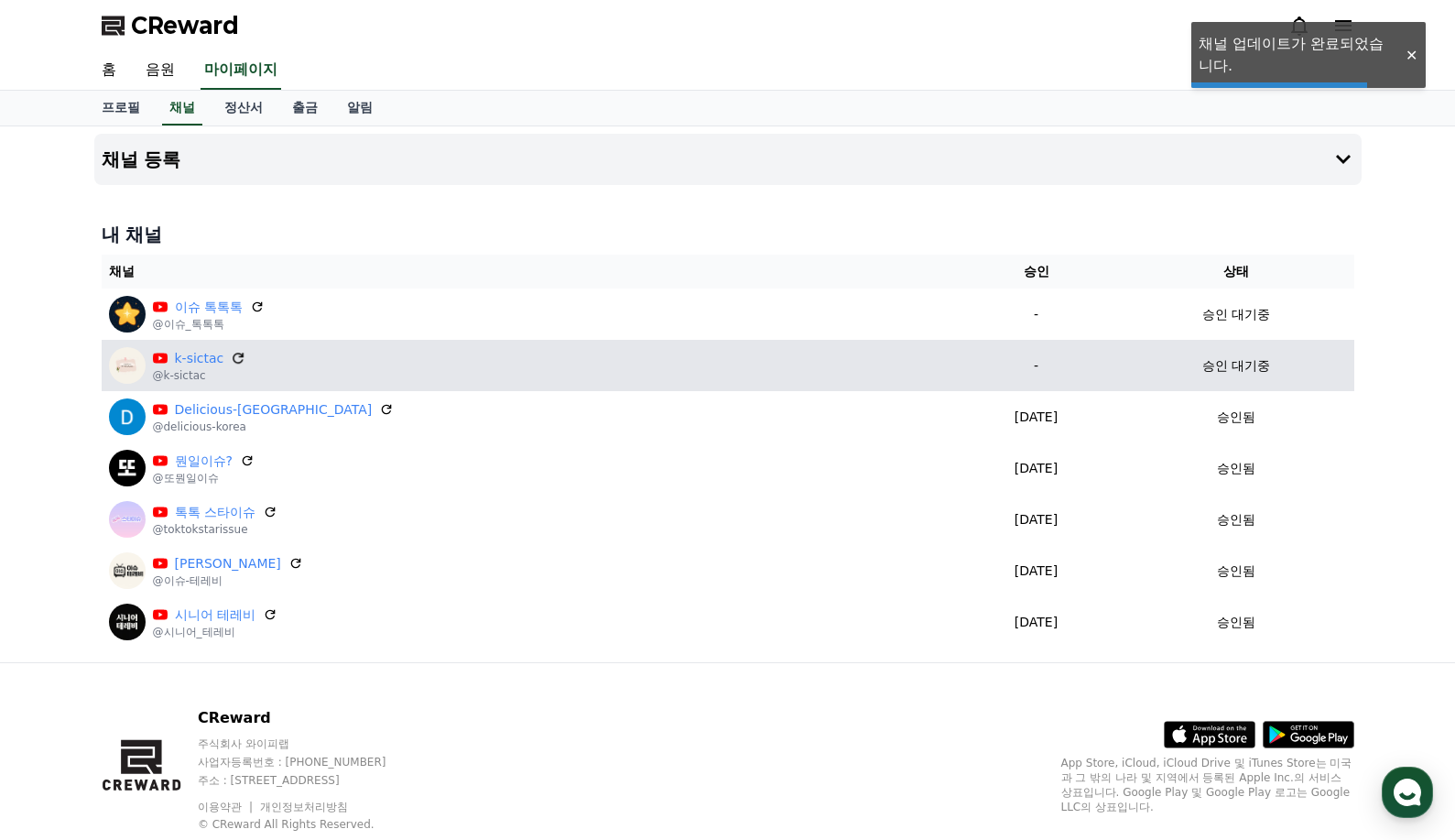
click at [232, 358] on icon at bounding box center [239, 358] width 17 height 17
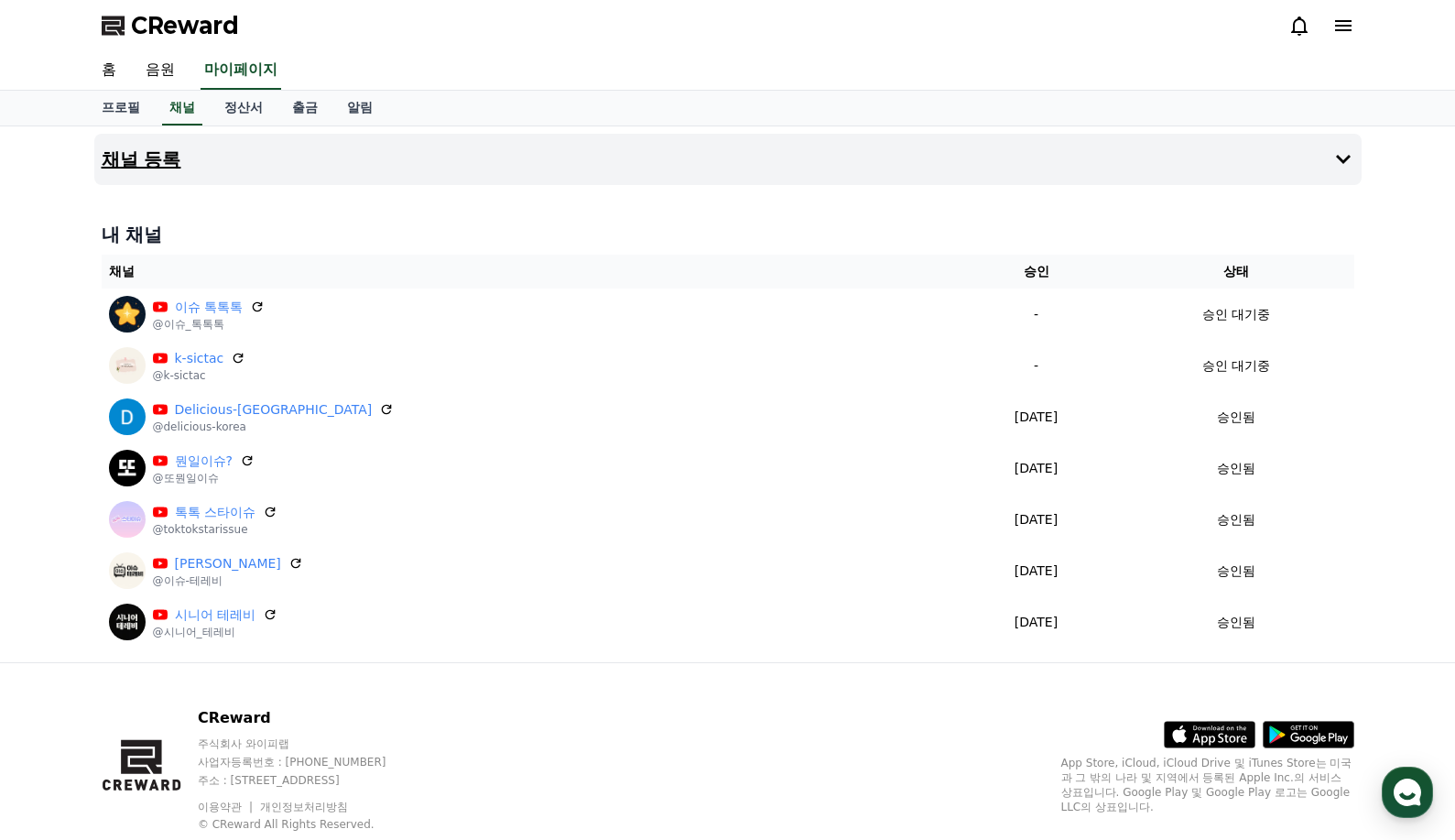
click at [580, 137] on button "채널 등록" at bounding box center [728, 159] width 1267 height 51
